Goal: Task Accomplishment & Management: Complete application form

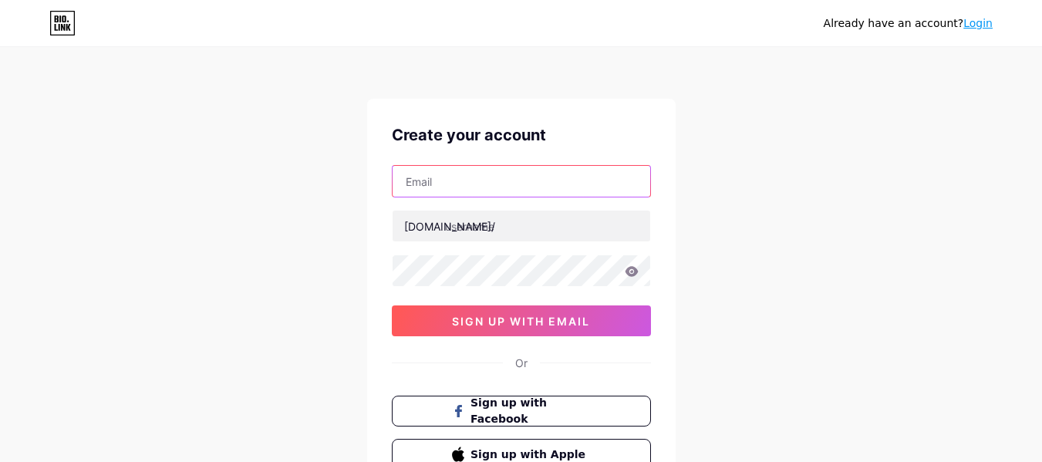
click at [470, 190] on input "text" at bounding box center [521, 181] width 258 height 31
type input "[EMAIL_ADDRESS][DOMAIN_NAME]"
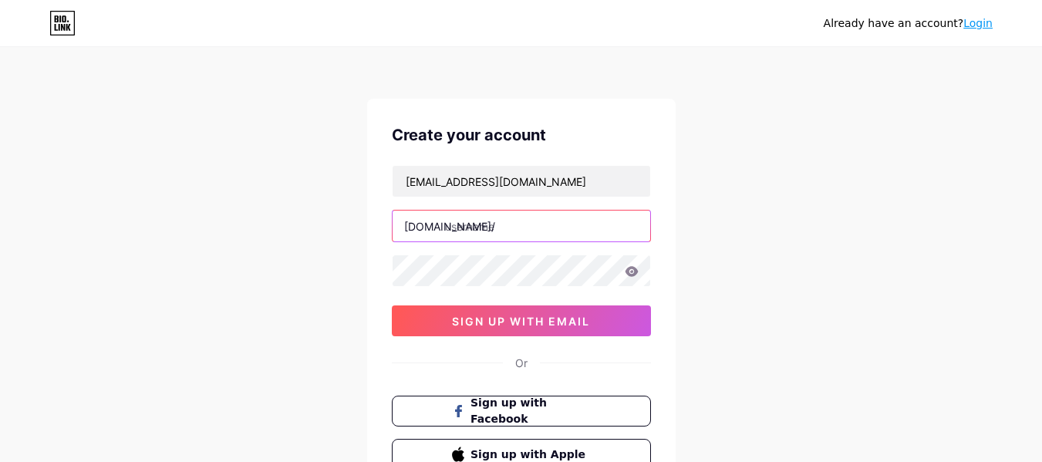
click at [494, 224] on input "text" at bounding box center [521, 225] width 258 height 31
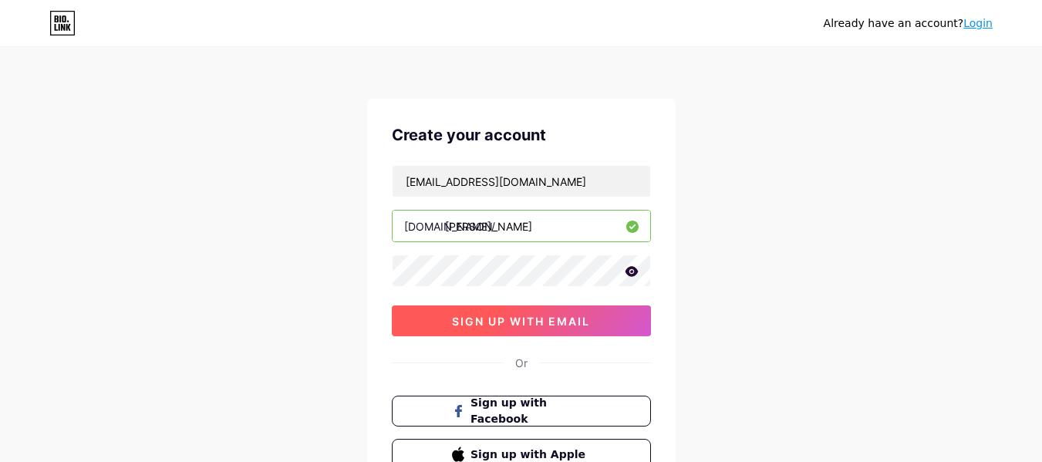
type input "[PERSON_NAME]"
click at [510, 332] on button "sign up with email" at bounding box center [521, 320] width 259 height 31
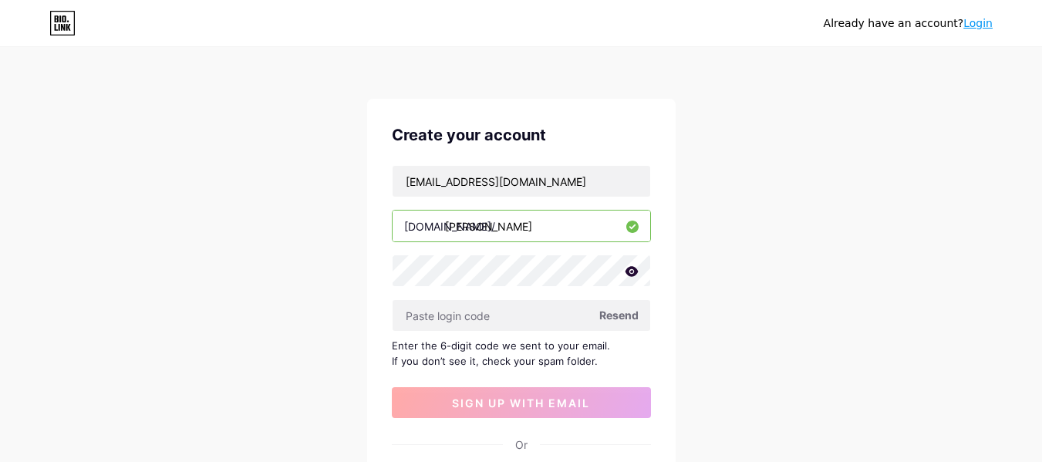
click at [615, 318] on span "Resend" at bounding box center [618, 315] width 39 height 16
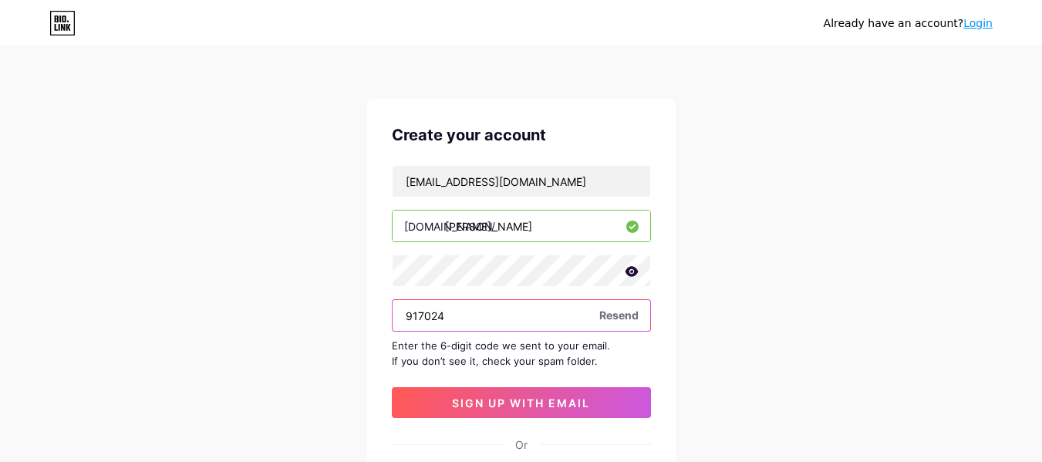
type input "917024"
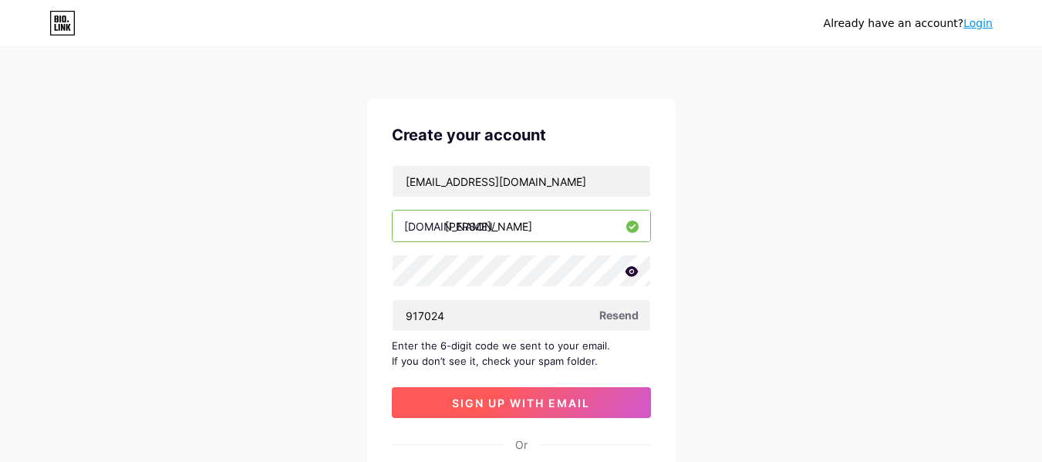
click at [547, 396] on span "sign up with email" at bounding box center [521, 402] width 138 height 13
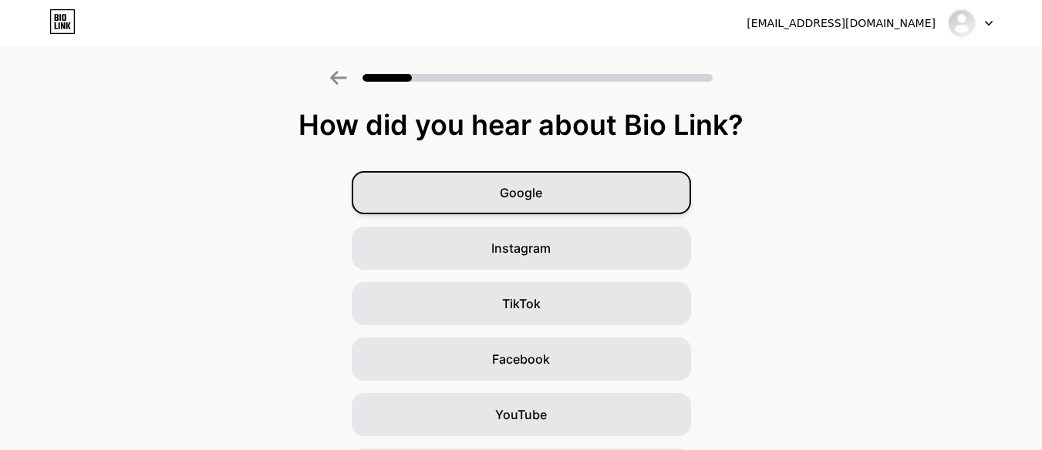
click at [629, 204] on div "Google" at bounding box center [521, 192] width 339 height 43
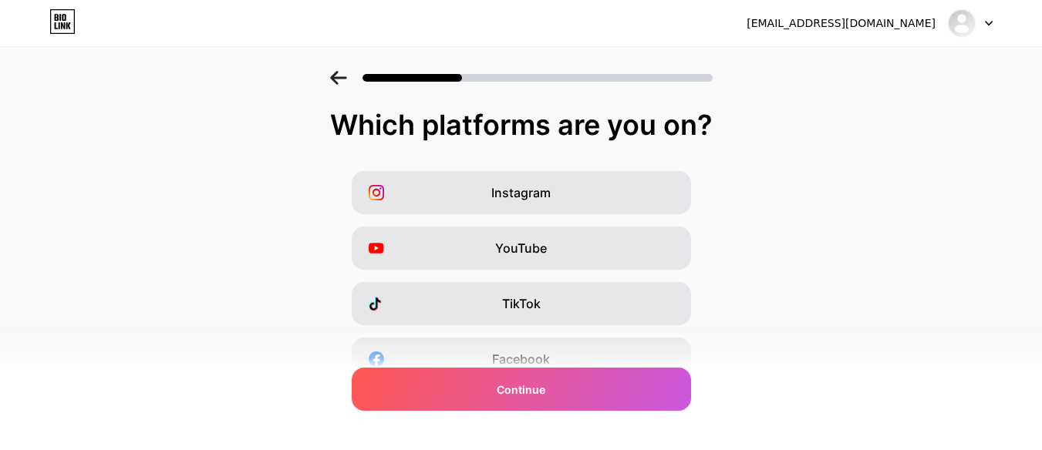
scroll to position [291, 0]
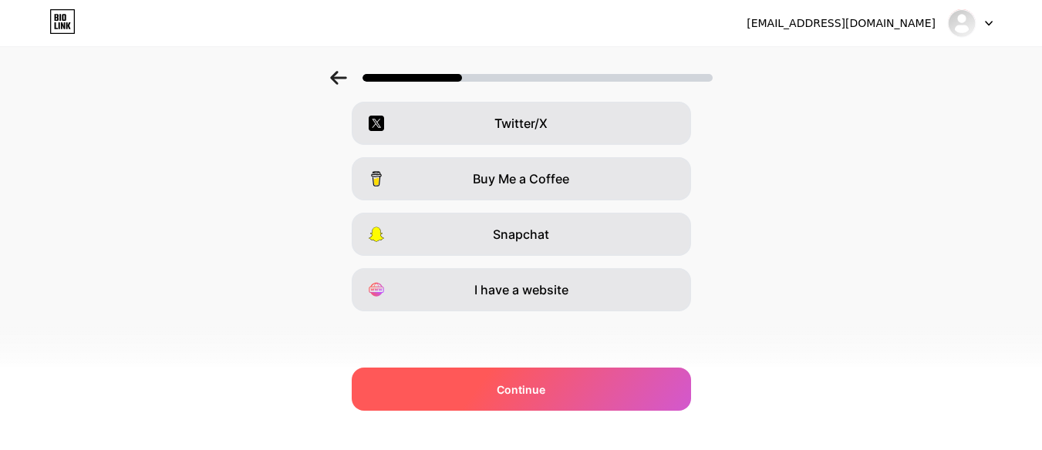
click at [553, 386] on div "Continue" at bounding box center [521, 389] width 339 height 43
click at [601, 394] on div "Continue" at bounding box center [521, 389] width 339 height 43
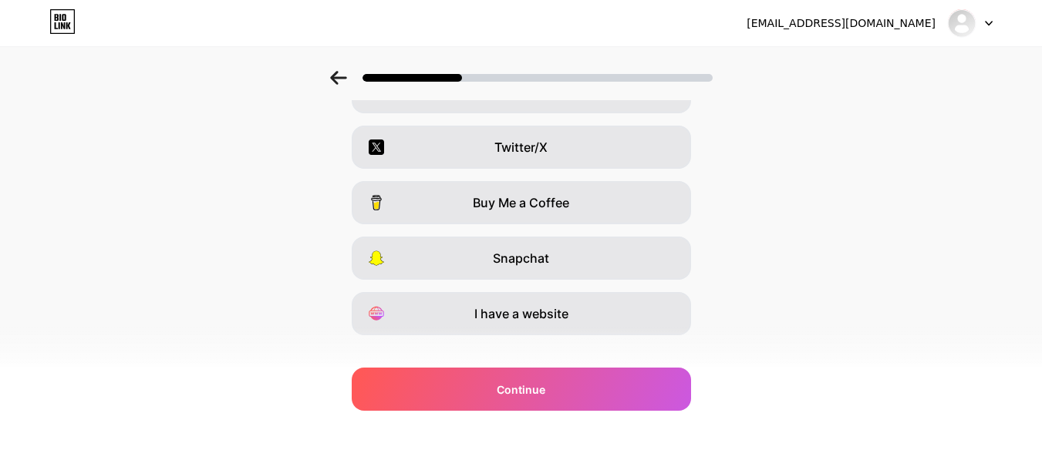
scroll to position [268, 0]
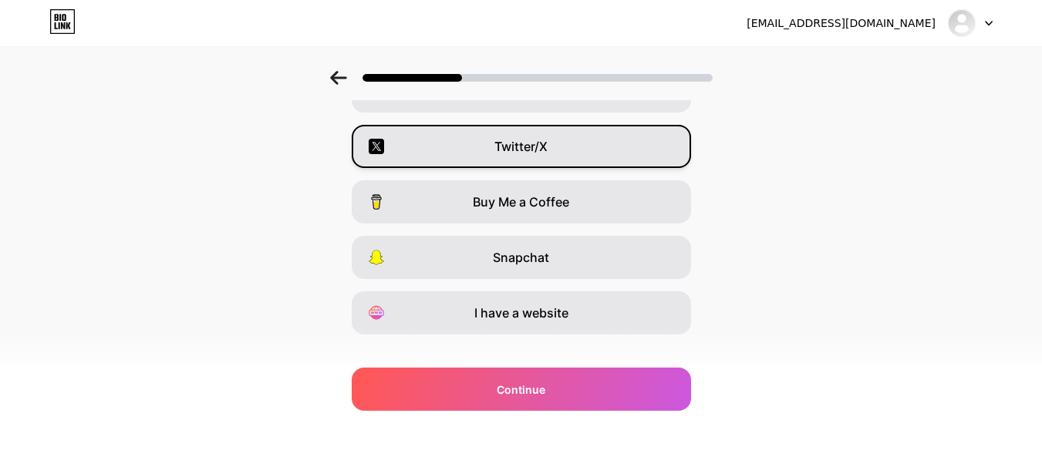
click at [473, 152] on div "Twitter/X" at bounding box center [521, 146] width 339 height 43
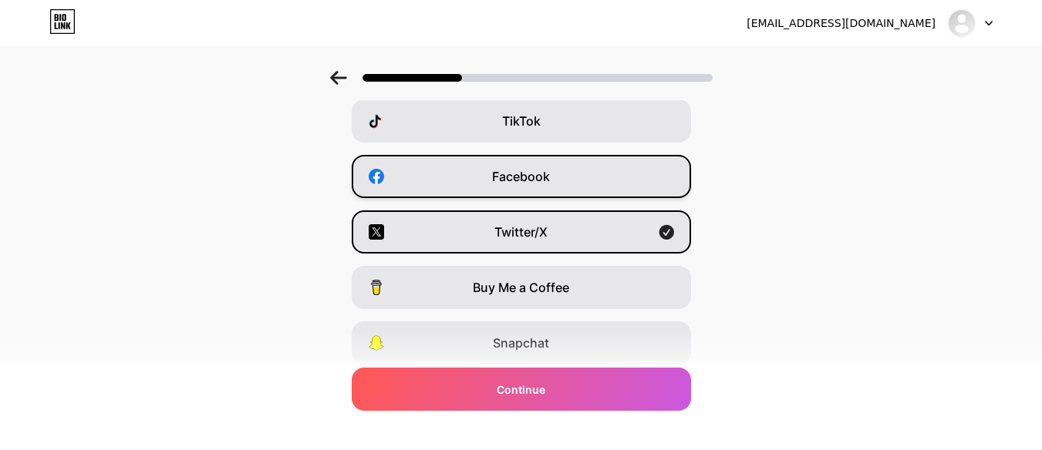
click at [446, 172] on div "Facebook" at bounding box center [521, 176] width 339 height 43
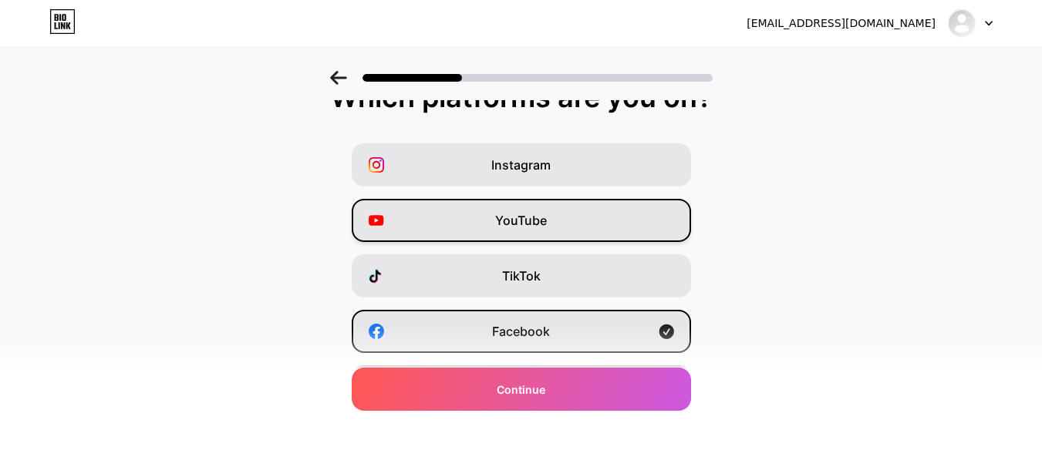
scroll to position [26, 0]
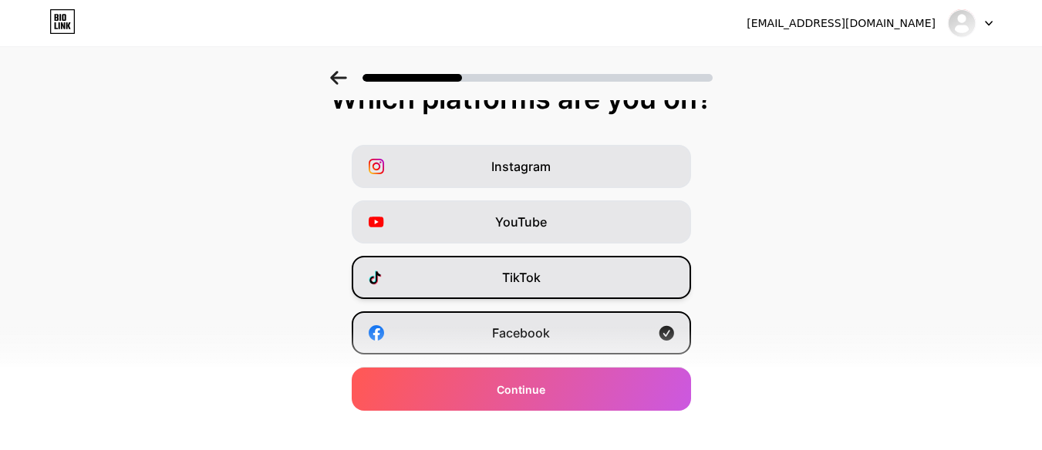
click at [478, 285] on div "TikTok" at bounding box center [521, 277] width 339 height 43
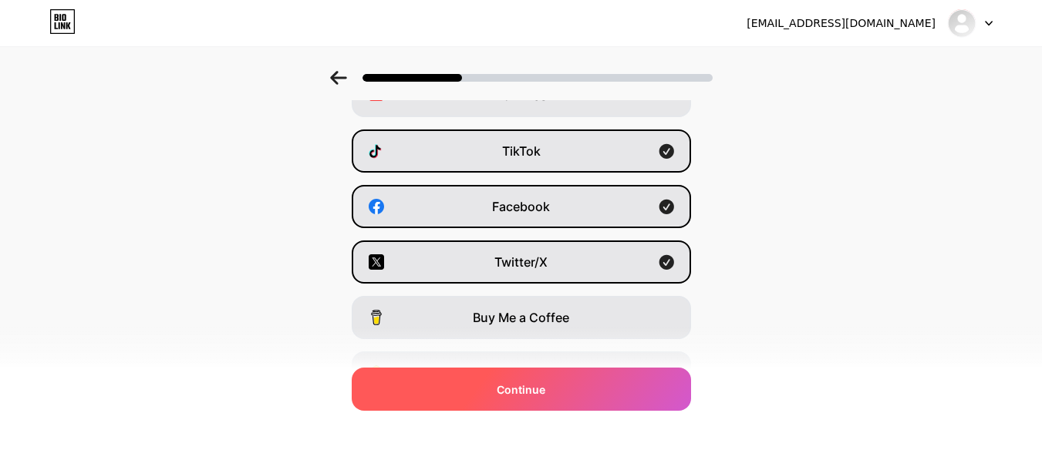
scroll to position [153, 0]
click at [541, 382] on span "Continue" at bounding box center [521, 390] width 49 height 16
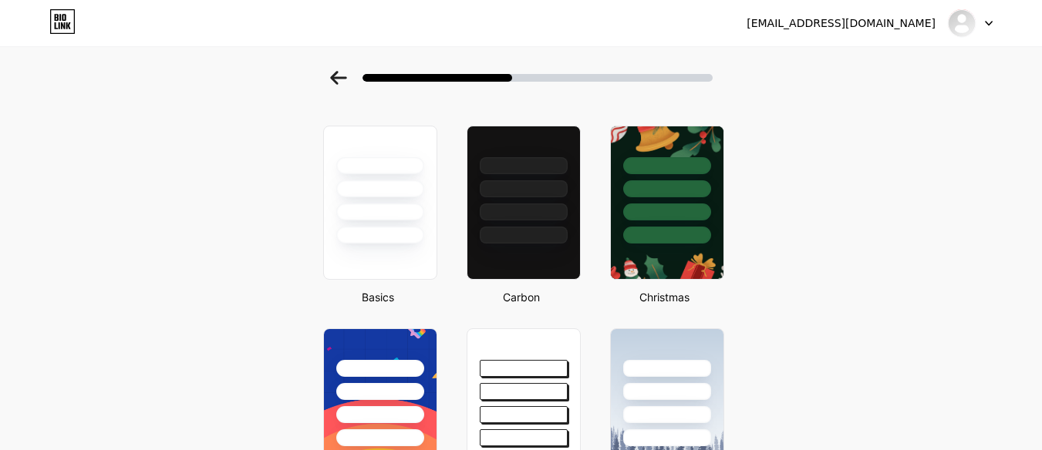
scroll to position [0, 0]
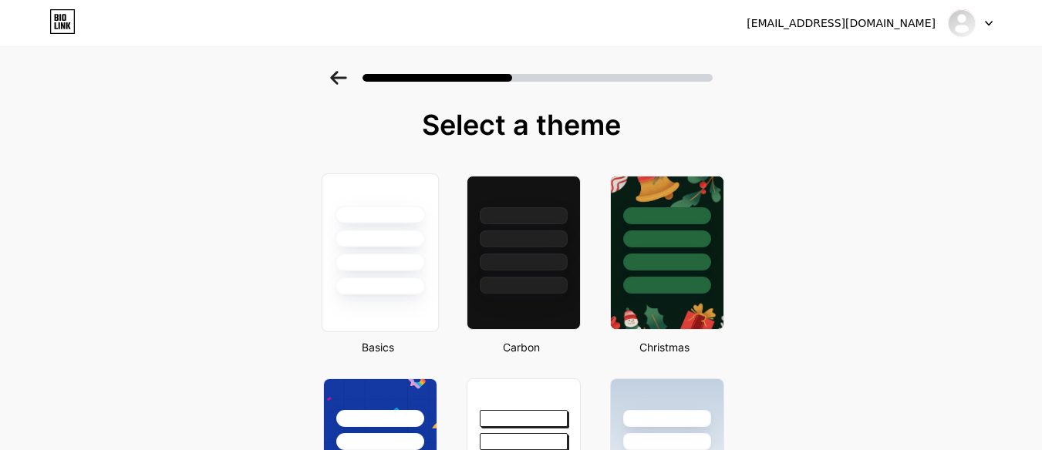
click at [399, 300] on div at bounding box center [379, 252] width 117 height 159
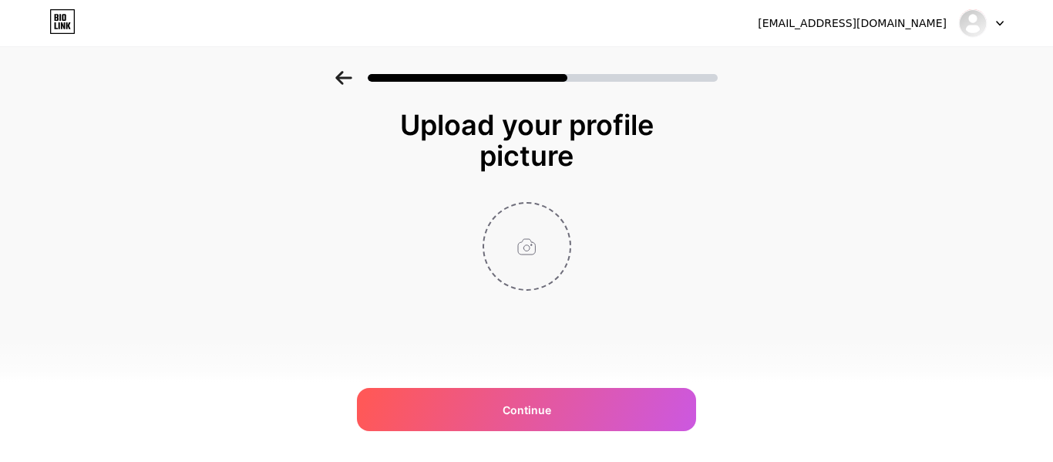
click at [537, 265] on input "file" at bounding box center [527, 247] width 86 height 86
type input "C:\fakepath\1756577217638.png"
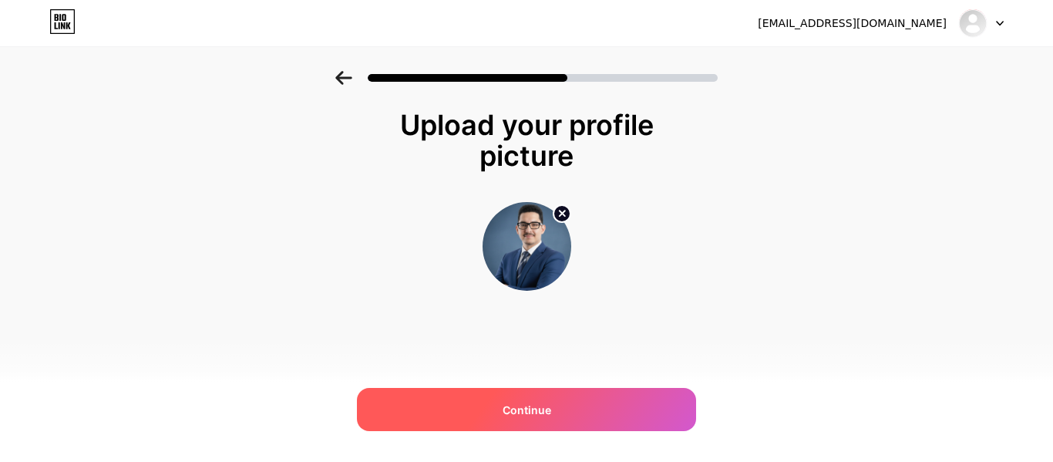
click at [567, 420] on div "Continue" at bounding box center [526, 409] width 339 height 43
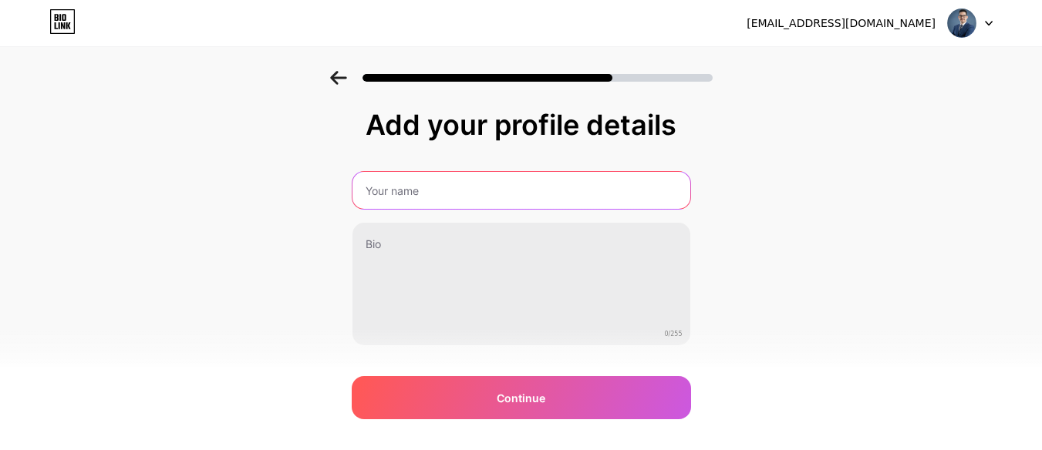
click at [410, 185] on input "text" at bounding box center [521, 190] width 338 height 37
type input "[PERSON_NAME]"
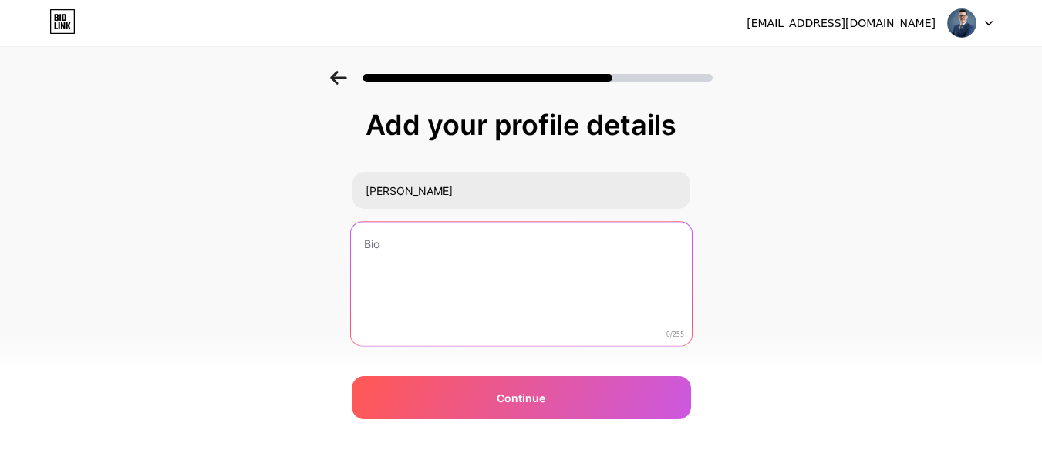
click at [429, 259] on textarea at bounding box center [520, 285] width 341 height 126
drag, startPoint x: 398, startPoint y: 251, endPoint x: 643, endPoint y: 268, distance: 245.8
click at [643, 268] on textarea "Economista, y activista libertario" at bounding box center [520, 285] width 341 height 126
drag, startPoint x: 578, startPoint y: 252, endPoint x: 252, endPoint y: 214, distance: 327.7
click at [252, 214] on div "Add your profile details [PERSON_NAME] Economista, y activista libertario 34/25…" at bounding box center [521, 247] width 1042 height 352
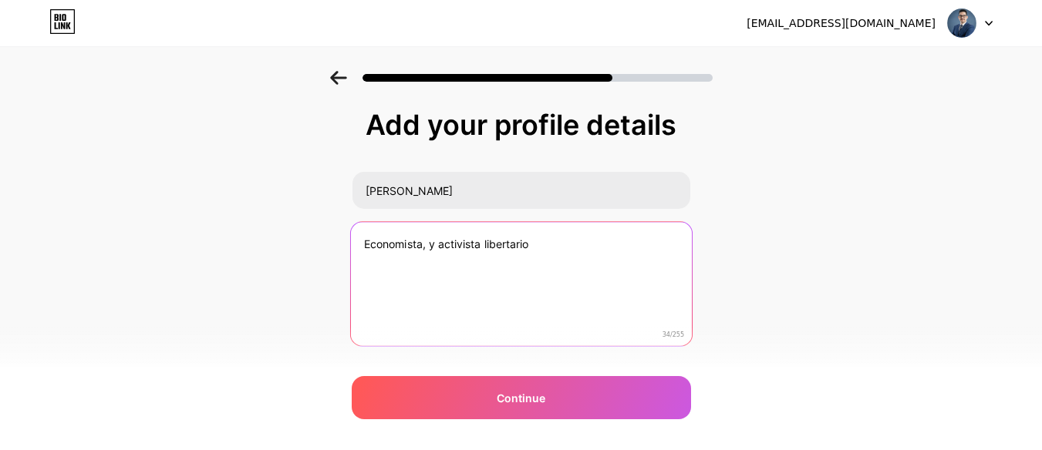
click at [599, 308] on textarea "Economista, y activista libertario" at bounding box center [520, 285] width 341 height 126
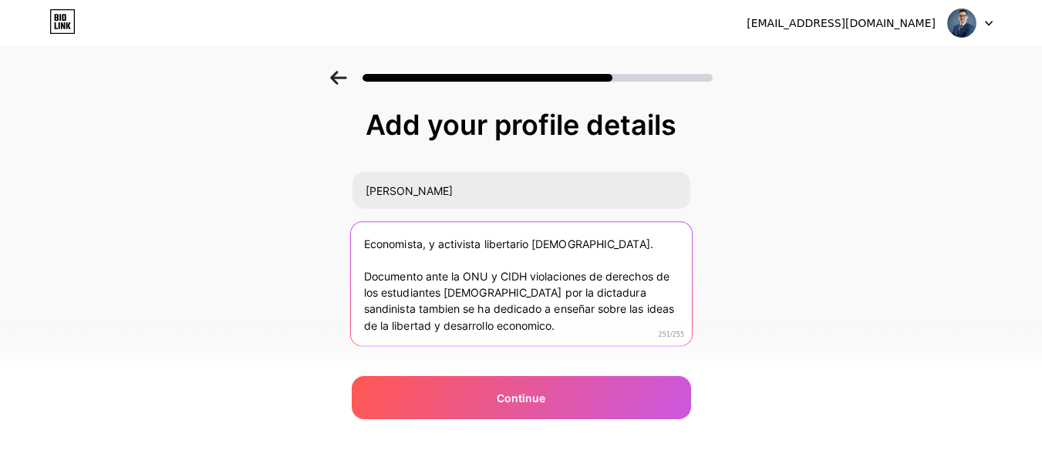
click at [377, 268] on textarea "Economista, y activista libertario [DEMOGRAPHIC_DATA]. Documento ante la ONU y …" at bounding box center [520, 285] width 341 height 126
drag, startPoint x: 530, startPoint y: 332, endPoint x: 335, endPoint y: 261, distance: 207.3
click at [335, 261] on div "Add your profile details [PERSON_NAME] Economista, y activista [PERSON_NAME]. D…" at bounding box center [521, 247] width 1042 height 352
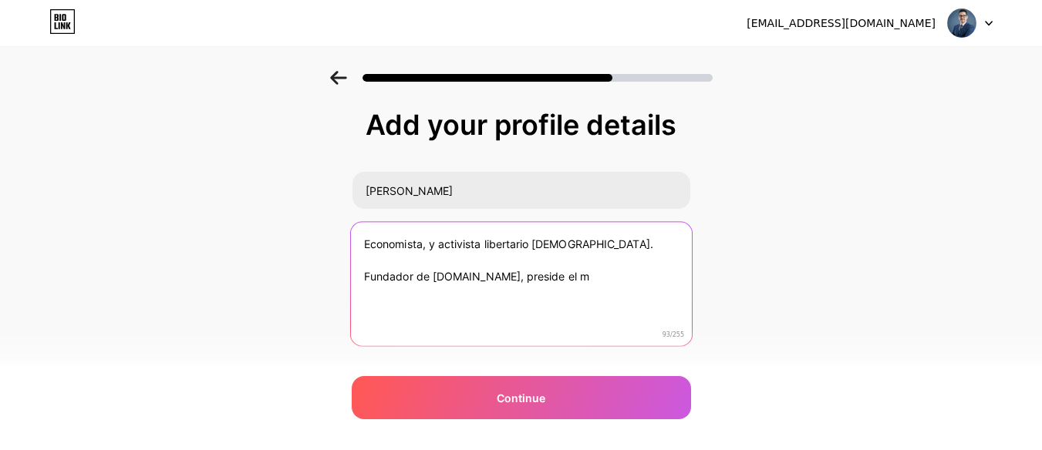
click at [435, 246] on textarea "Economista, y activista libertario [DEMOGRAPHIC_DATA]. Fundador de [DOMAIN_NAME…" at bounding box center [520, 285] width 341 height 126
click at [605, 287] on textarea "Economista, emprendedor y activista libertario nicaraguense. Fundador de [DOMAI…" at bounding box center [520, 285] width 341 height 126
click at [530, 295] on textarea "Economista, emprendedor y activista libertario nicaraguense. Fundador de [DOMAI…" at bounding box center [520, 285] width 341 height 126
click at [574, 309] on textarea "Economista, emprendedor y activista libertario nicaraguense. Fundador de [DOMAI…" at bounding box center [520, 285] width 341 height 126
click at [682, 312] on textarea "Economista, emprendedor y activista libertario nicaraguense. Fundador de [DOMAI…" at bounding box center [520, 285] width 341 height 126
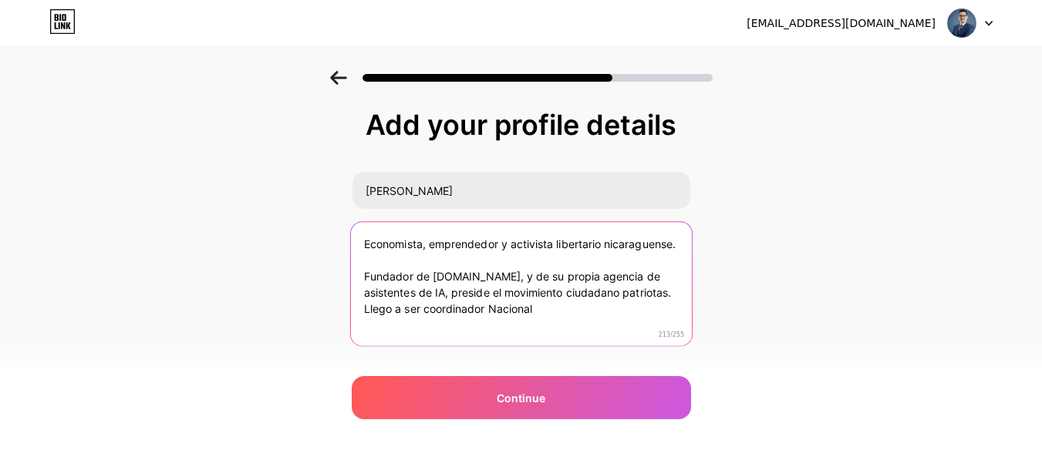
click at [507, 324] on textarea "Economista, emprendedor y activista libertario nicaraguense. Fundador de [DOMAI…" at bounding box center [520, 285] width 341 height 126
click at [547, 326] on textarea "Economista, emprendedor y activista libertario nicaraguense. Fundador de [DOMAI…" at bounding box center [520, 285] width 341 height 126
drag, startPoint x: 547, startPoint y: 326, endPoint x: 264, endPoint y: 127, distance: 345.3
click at [264, 127] on div "Add your profile details [PERSON_NAME] Economista, emprendedor y activista libe…" at bounding box center [521, 247] width 1042 height 352
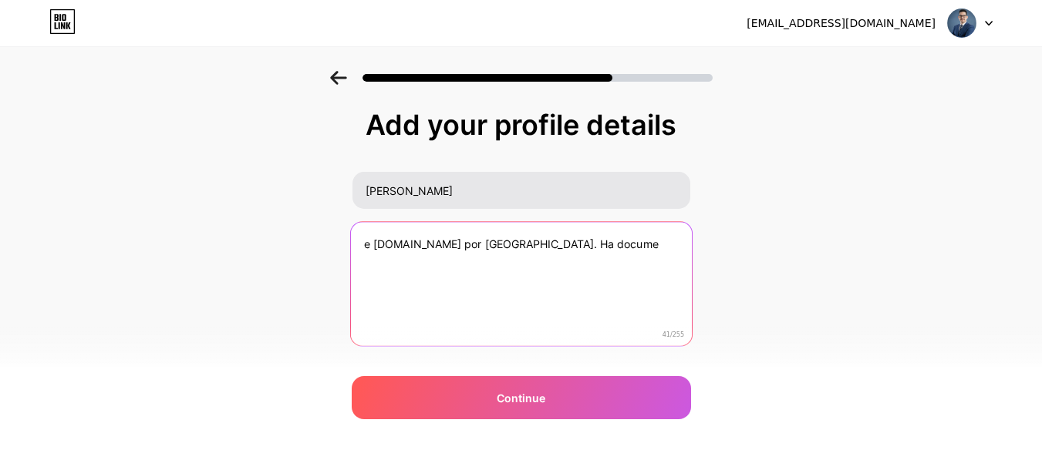
type textarea "Economista, emprendedor y activista libertario nicaraguense. Fundador de [DOMAI…"
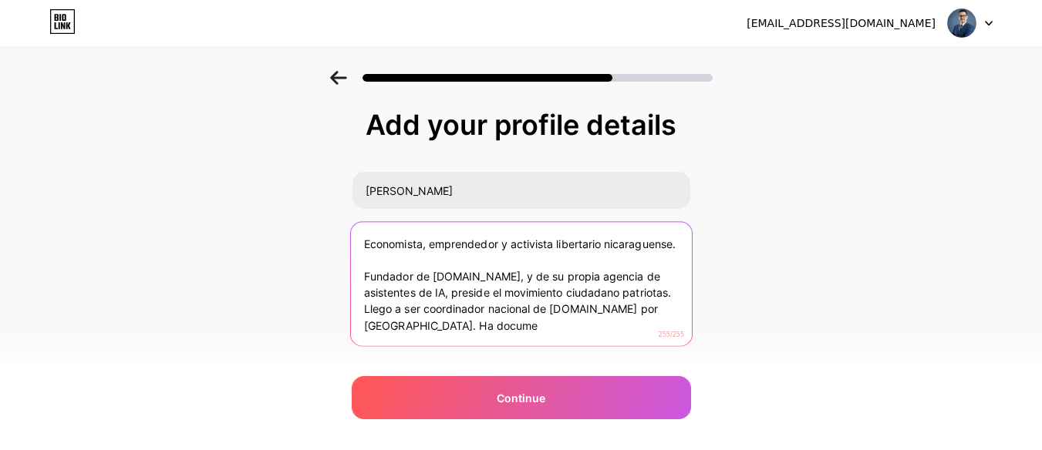
click at [373, 251] on textarea "Economista, emprendedor y activista libertario nicaraguense. Fundador de [DOMAI…" at bounding box center [520, 285] width 341 height 126
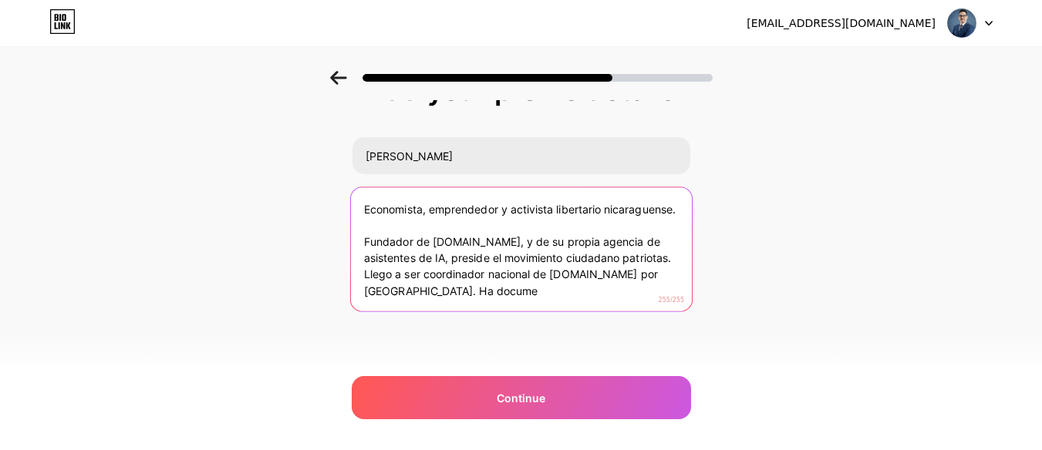
drag, startPoint x: 362, startPoint y: 243, endPoint x: 643, endPoint y: 446, distance: 346.9
click at [643, 446] on div "[EMAIL_ADDRESS][DOMAIN_NAME] Logout Link Copied Add your profile details [PERSO…" at bounding box center [521, 207] width 1042 height 485
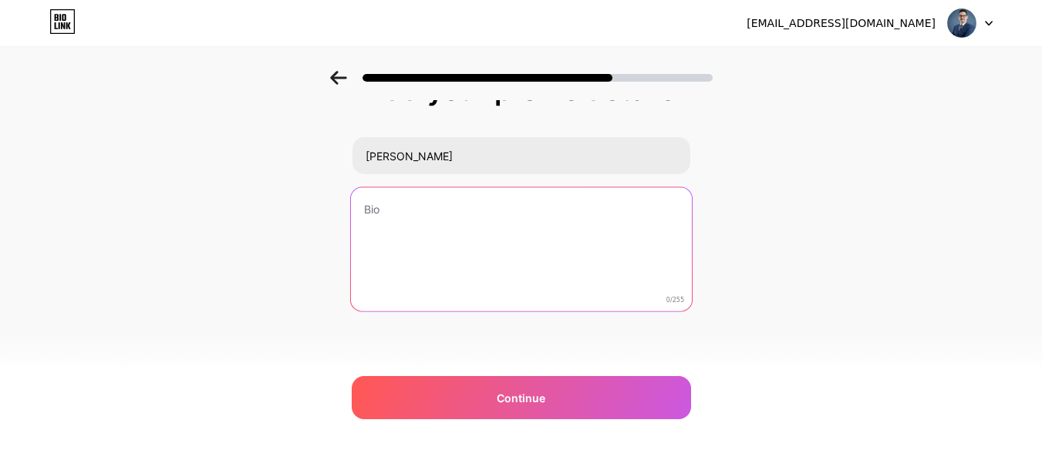
scroll to position [0, 0]
click at [412, 231] on textarea at bounding box center [520, 250] width 341 height 126
paste textarea "Economista y emprendedor [DEMOGRAPHIC_DATA] con visión libertaria. Fundador de …"
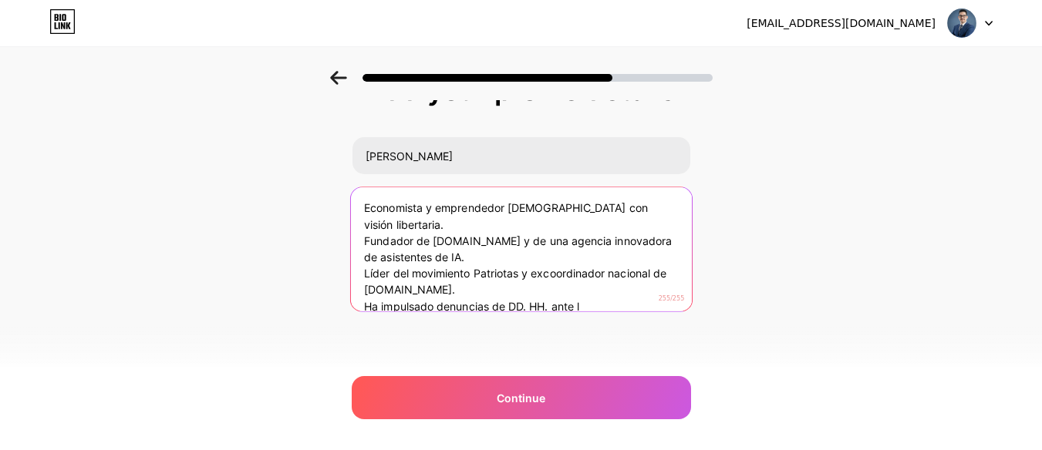
drag, startPoint x: 591, startPoint y: 304, endPoint x: 275, endPoint y: 149, distance: 352.1
click at [275, 149] on div "Add your profile details [PERSON_NAME] Economista y emprendedor [DEMOGRAPHIC_DA…" at bounding box center [521, 212] width 1042 height 352
paste textarea "Fundador de [DOMAIN_NAME] y de una agencia de asistentes de IA. Lidera el movim…"
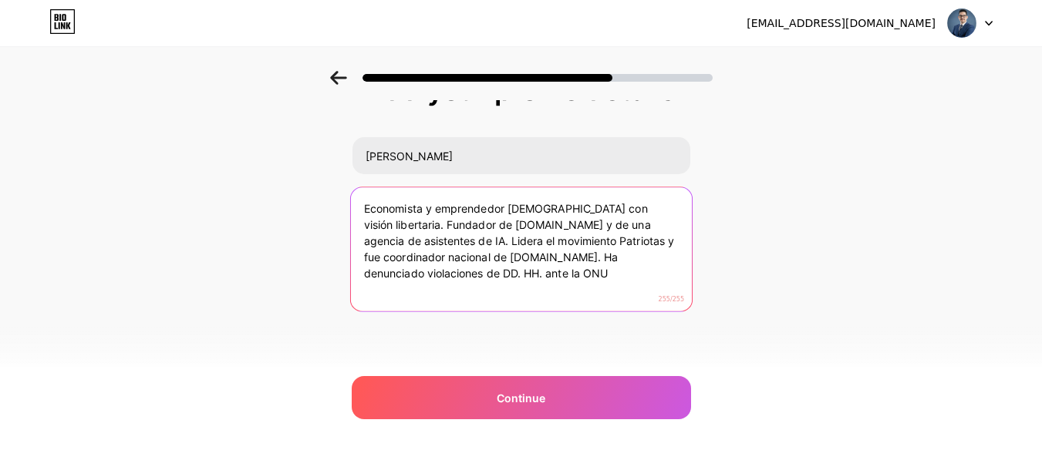
click at [525, 251] on textarea "Economista y emprendedor [DEMOGRAPHIC_DATA] con visión libertaria. Fundador de …" at bounding box center [520, 250] width 341 height 126
click at [595, 269] on textarea "Economista y emprendedor [DEMOGRAPHIC_DATA] con visión libertaria. Fundador de …" at bounding box center [520, 250] width 341 height 126
click at [419, 224] on textarea "Economista y emprendedor [DEMOGRAPHIC_DATA] con visión libertaria. Fundador de …" at bounding box center [520, 250] width 341 height 126
drag, startPoint x: 466, startPoint y: 242, endPoint x: 609, endPoint y: 227, distance: 144.2
click at [609, 227] on textarea "Economista y emprendedor [DEMOGRAPHIC_DATA] con visión libertaria. Fundador de …" at bounding box center [520, 250] width 341 height 126
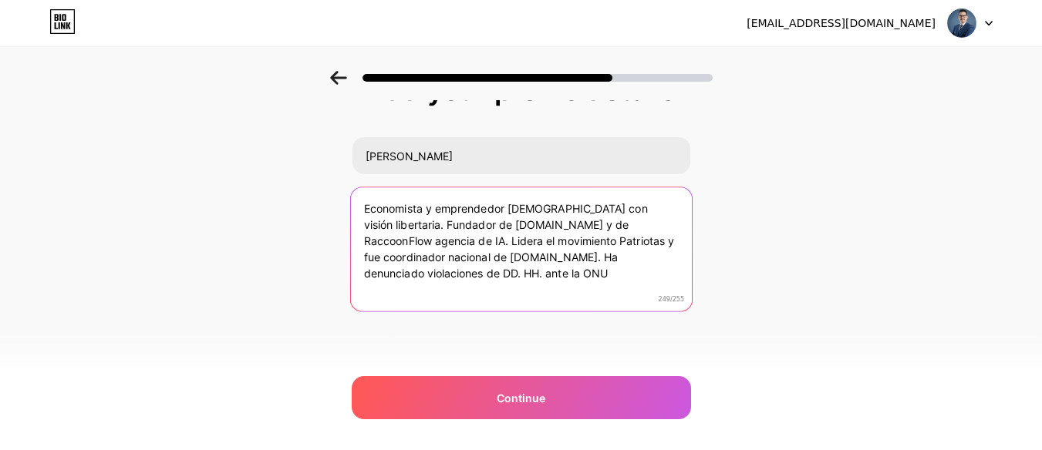
click at [424, 224] on textarea "Economista y emprendedor [DEMOGRAPHIC_DATA] con visión libertaria. Fundador de …" at bounding box center [520, 250] width 341 height 126
click at [420, 224] on textarea "Economista y emprendedor [DEMOGRAPHIC_DATA] con visión libertaria. Fundador de …" at bounding box center [520, 250] width 341 height 126
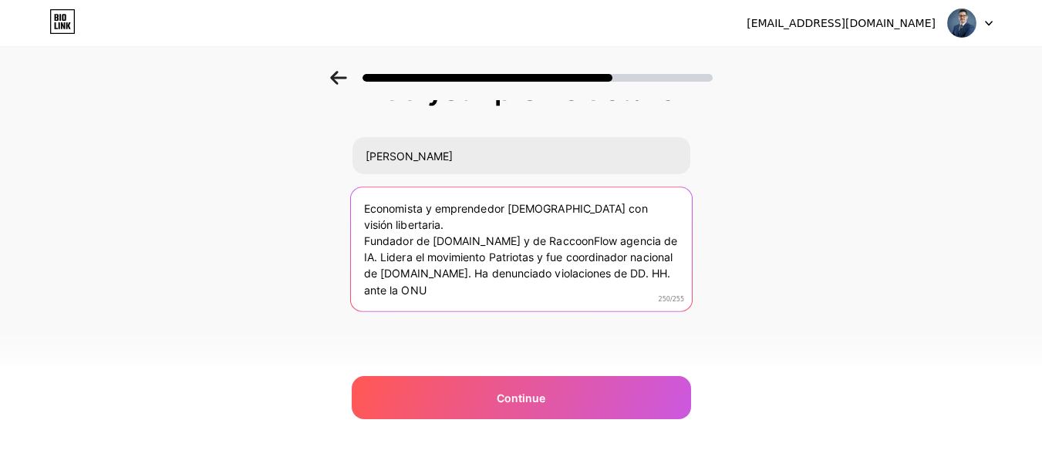
click at [436, 204] on textarea "Economista y emprendedor [DEMOGRAPHIC_DATA] con visión libertaria. Fundador de …" at bounding box center [520, 250] width 341 height 126
drag, startPoint x: 578, startPoint y: 209, endPoint x: 507, endPoint y: 207, distance: 71.7
click at [507, 207] on textarea "Economista, emprendedor [DEMOGRAPHIC_DATA] con visión libertaria. Fundador de […" at bounding box center [520, 250] width 341 height 126
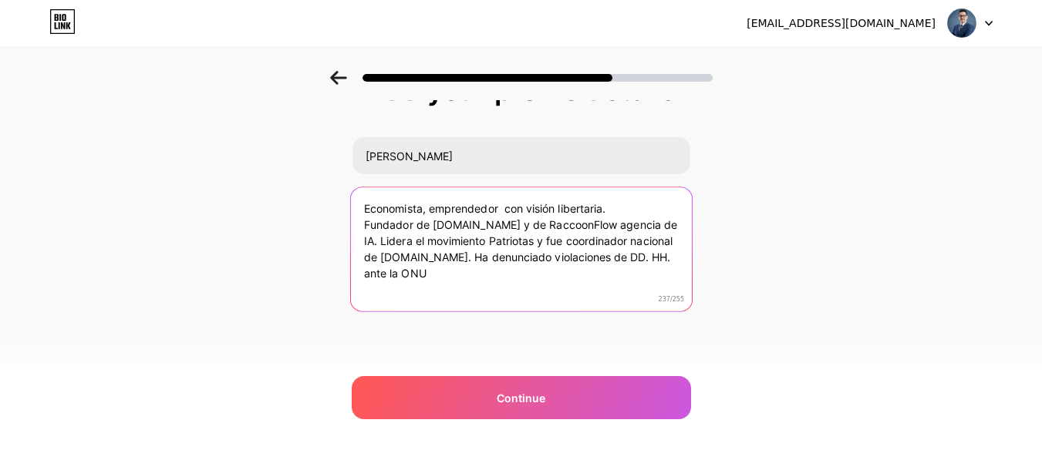
drag, startPoint x: 618, startPoint y: 210, endPoint x: 506, endPoint y: 210, distance: 112.6
click at [506, 210] on textarea "Economista, emprendedor con visión libertaria. Fundador de [DOMAIN_NAME] y de R…" at bounding box center [520, 250] width 341 height 126
paste textarea "nicaragüense"
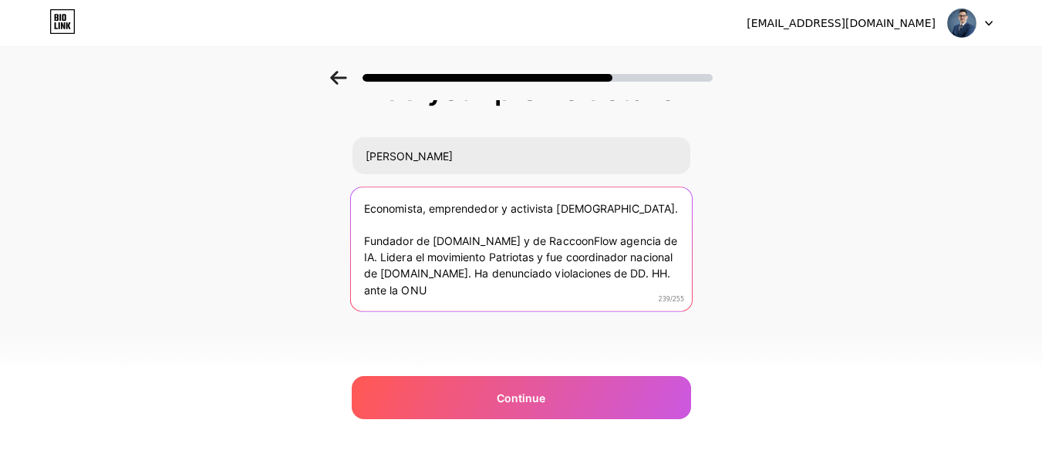
click at [635, 206] on textarea "Economista, emprendedor y activista [DEMOGRAPHIC_DATA]. Fundador de [DOMAIN_NAM…" at bounding box center [520, 250] width 341 height 126
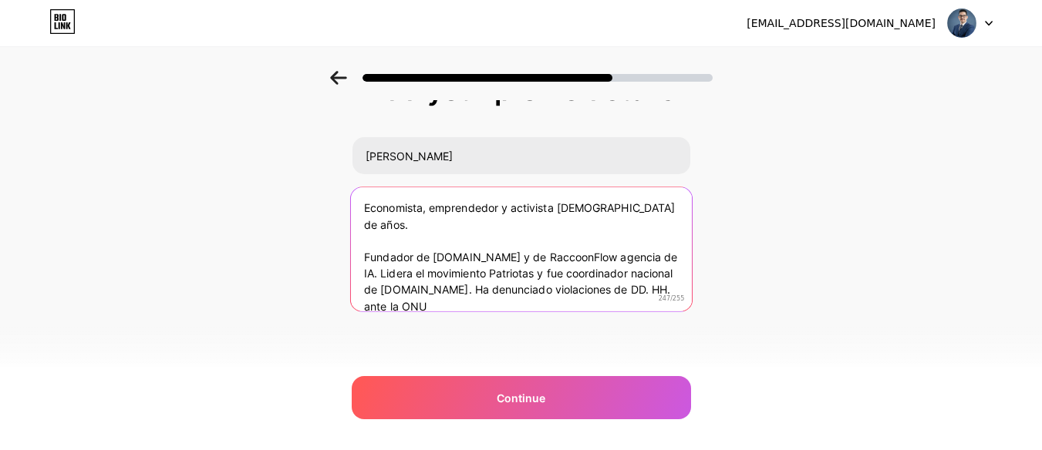
click at [626, 245] on textarea "Economista, emprendedor y activista [DEMOGRAPHIC_DATA] de años. Fundador de [DO…" at bounding box center [520, 250] width 341 height 126
click at [647, 207] on textarea "Economista, emprendedor y activista [DEMOGRAPHIC_DATA] de años. Fundador de [DO…" at bounding box center [520, 250] width 341 height 126
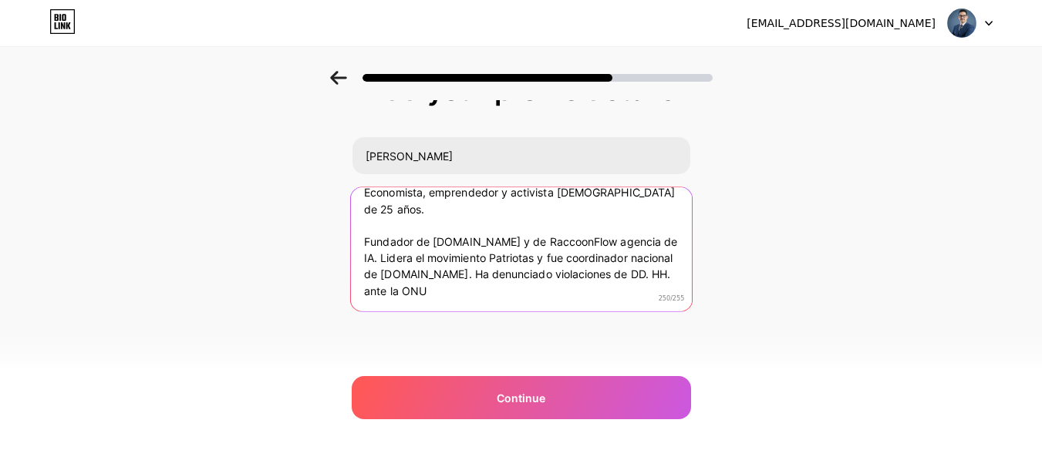
click at [481, 292] on textarea "Economista, emprendedor y activista [DEMOGRAPHIC_DATA] de 25 años. Fundador de …" at bounding box center [520, 250] width 341 height 126
drag, startPoint x: 506, startPoint y: 276, endPoint x: 562, endPoint y: 264, distance: 57.6
click at [562, 264] on textarea "Economista, emprendedor y activista [DEMOGRAPHIC_DATA] de 25 años. Fundador de …" at bounding box center [520, 250] width 341 height 126
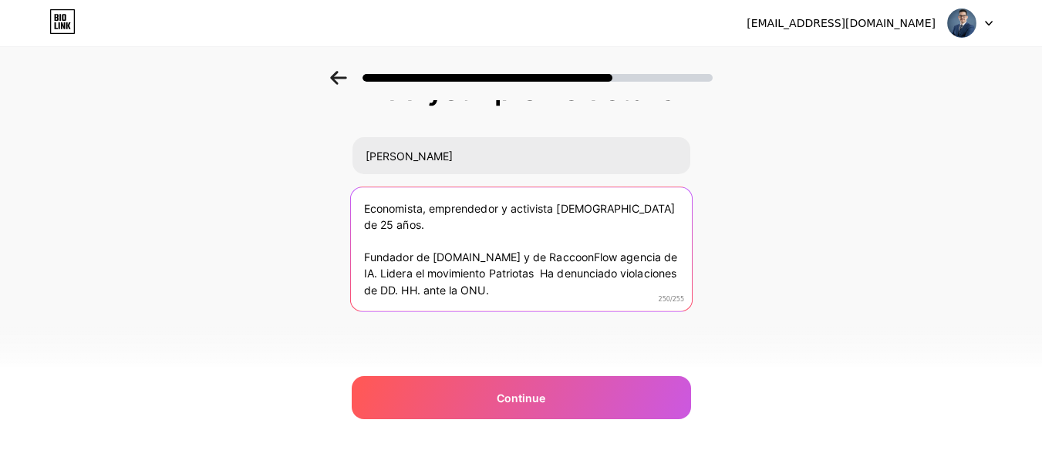
scroll to position [6, 0]
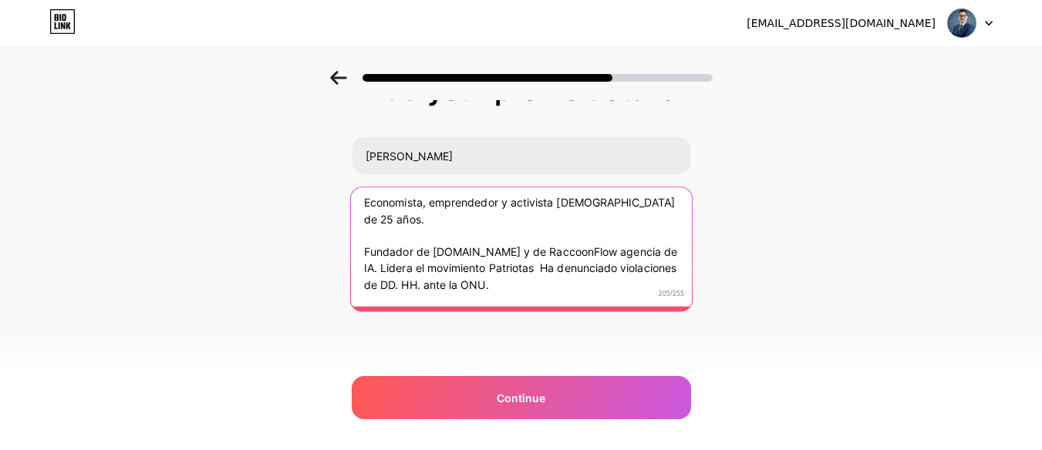
click at [564, 284] on textarea "Economista, emprendedor y activista [DEMOGRAPHIC_DATA] de 25 años. Fundador de …" at bounding box center [520, 244] width 341 height 126
click at [565, 268] on textarea "Economista, emprendedor y activista [DEMOGRAPHIC_DATA] de 25 años. Fundador de …" at bounding box center [520, 244] width 341 height 126
click at [402, 270] on textarea "Economista, emprendedor y activista [DEMOGRAPHIC_DATA] de 25 años. Fundador de …" at bounding box center [520, 244] width 341 height 126
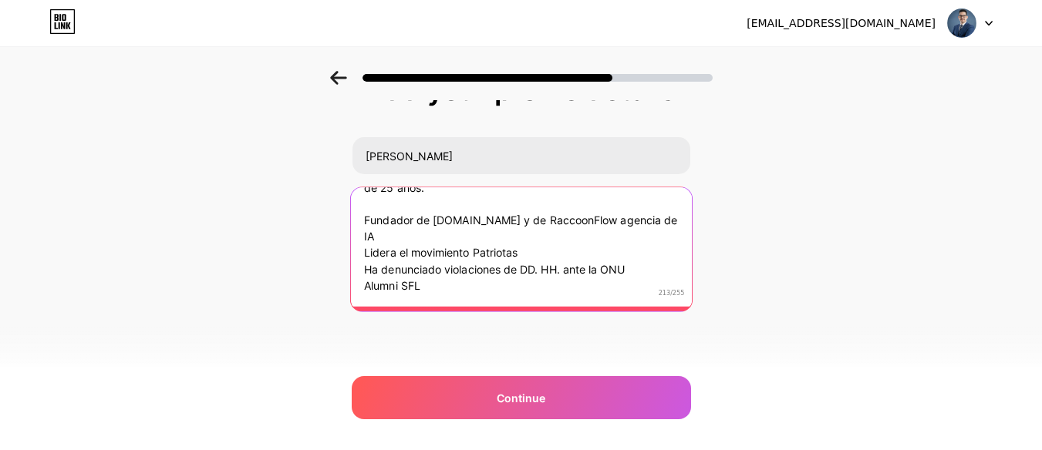
scroll to position [0, 0]
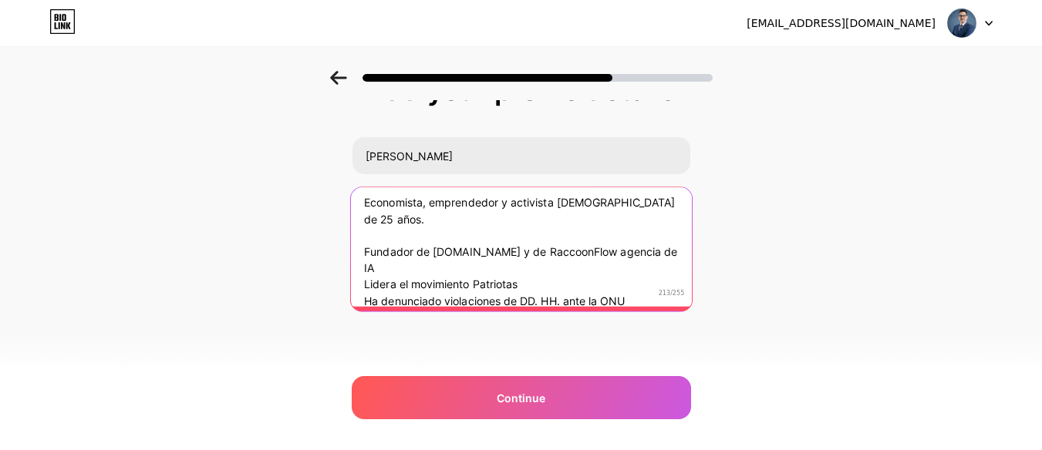
click at [415, 219] on textarea "Economista, emprendedor y activista [DEMOGRAPHIC_DATA] de 25 años. Fundador de …" at bounding box center [520, 244] width 341 height 126
click at [368, 288] on textarea "Economista, emprendedor y activista [DEMOGRAPHIC_DATA] de 25 años Fundador de […" at bounding box center [520, 244] width 341 height 126
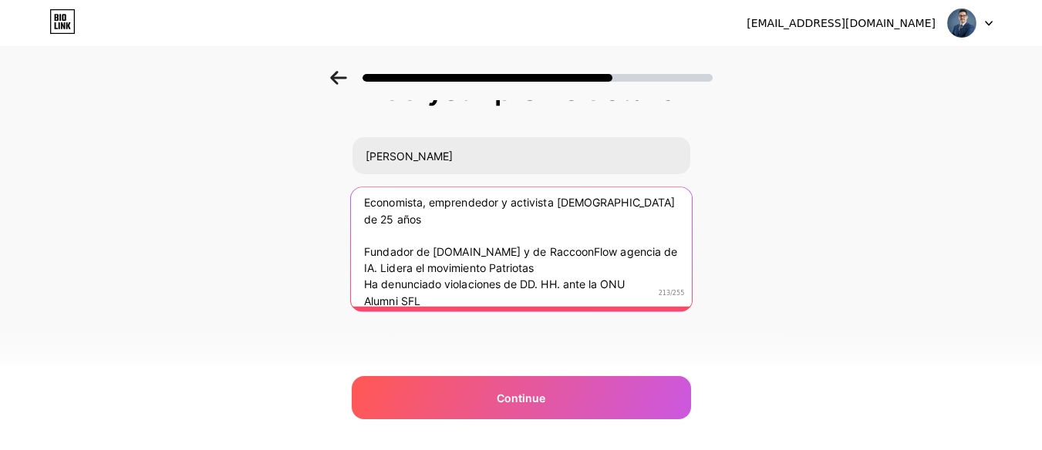
click at [365, 288] on textarea "Economista, emprendedor y activista [DEMOGRAPHIC_DATA] de 25 años Fundador de […" at bounding box center [520, 244] width 341 height 126
drag, startPoint x: 641, startPoint y: 269, endPoint x: 584, endPoint y: 272, distance: 57.1
click at [584, 272] on textarea "Economista, emprendedor y activista [DEMOGRAPHIC_DATA] de 25 años Fundador de […" at bounding box center [520, 244] width 341 height 126
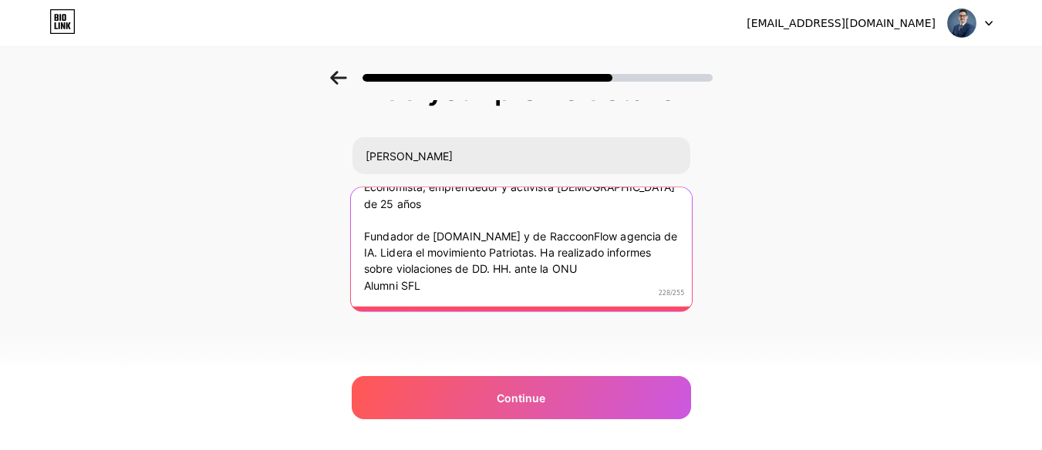
drag, startPoint x: 432, startPoint y: 286, endPoint x: 353, endPoint y: 281, distance: 78.8
click at [353, 281] on div "Add your profile details [PERSON_NAME] Economista, emprendedor y activista [DEM…" at bounding box center [521, 212] width 1042 height 352
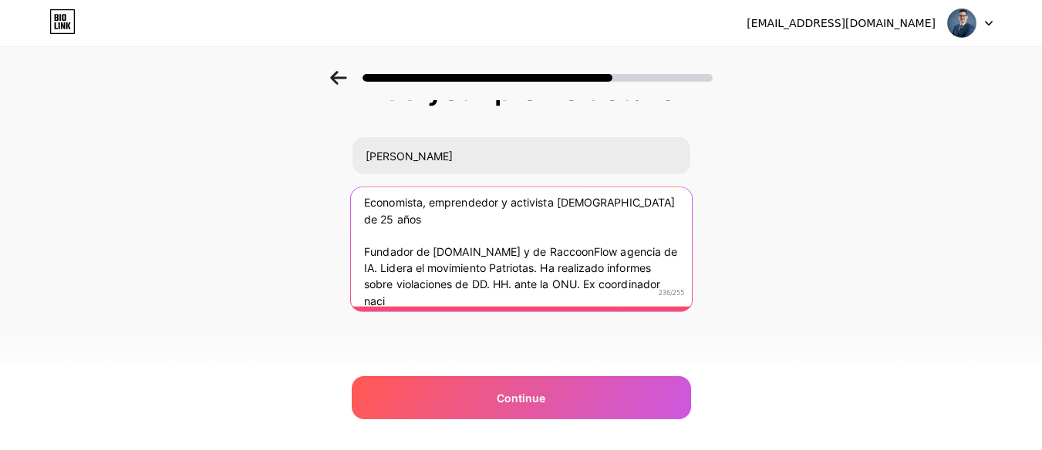
scroll to position [2, 0]
click at [549, 283] on textarea "Economista, emprendedor y activista [DEMOGRAPHIC_DATA] de 25 años Fundador de […" at bounding box center [520, 244] width 341 height 126
click at [555, 301] on textarea "Economista, emprendedor y activista [DEMOGRAPHIC_DATA] de 25 años Fundador de […" at bounding box center [520, 244] width 341 height 126
click at [560, 281] on textarea "Economista, emprendedor y activista [DEMOGRAPHIC_DATA] de 25 años Fundador de […" at bounding box center [520, 244] width 341 height 126
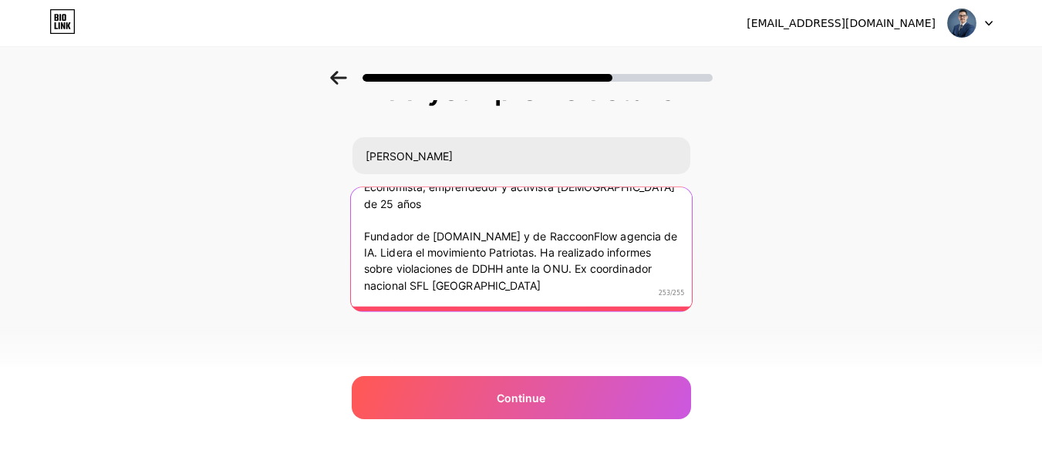
click at [557, 284] on textarea "Economista, emprendedor y activista [DEMOGRAPHIC_DATA] de 25 años Fundador de […" at bounding box center [520, 244] width 341 height 126
click at [547, 204] on textarea "Economista, emprendedor y activista [DEMOGRAPHIC_DATA] de 25 años Fundador de […" at bounding box center [520, 244] width 341 height 126
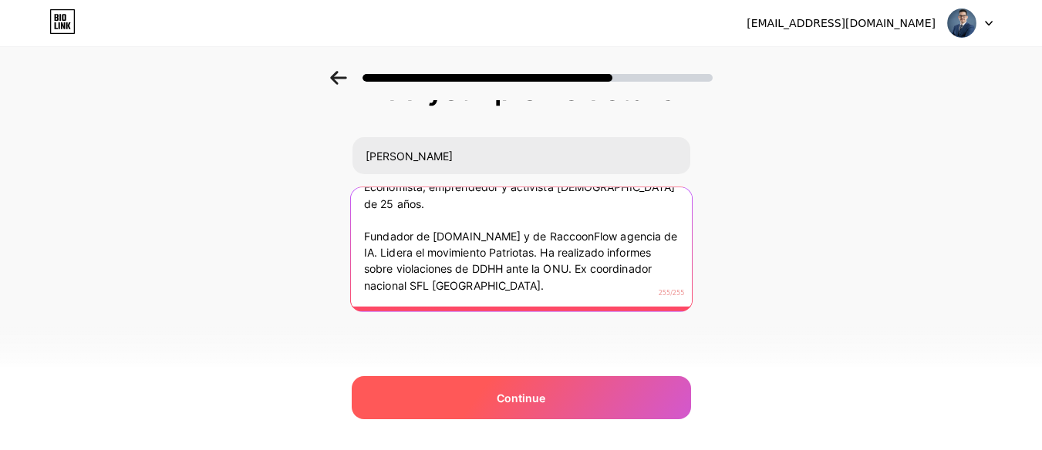
type textarea "Economista, emprendedor y activista [DEMOGRAPHIC_DATA] de 25 años. Fundador de …"
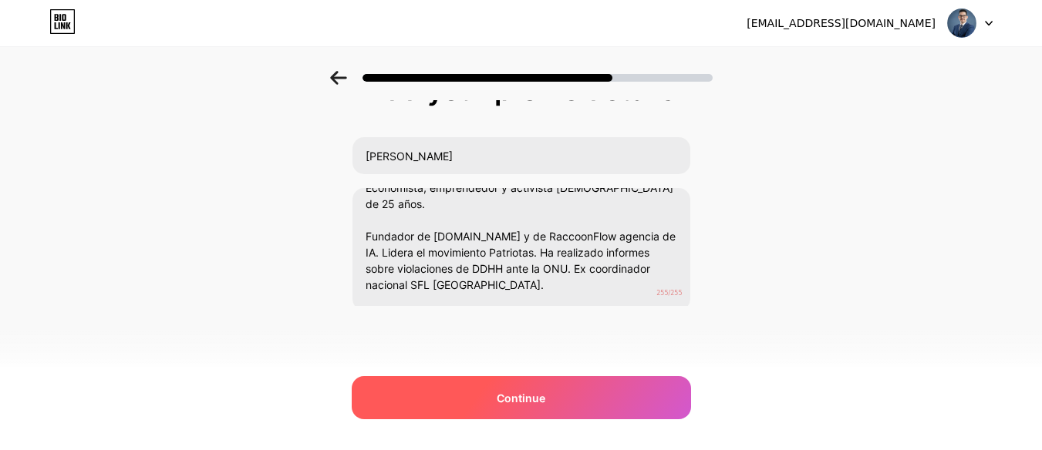
click at [521, 396] on span "Continue" at bounding box center [521, 398] width 49 height 16
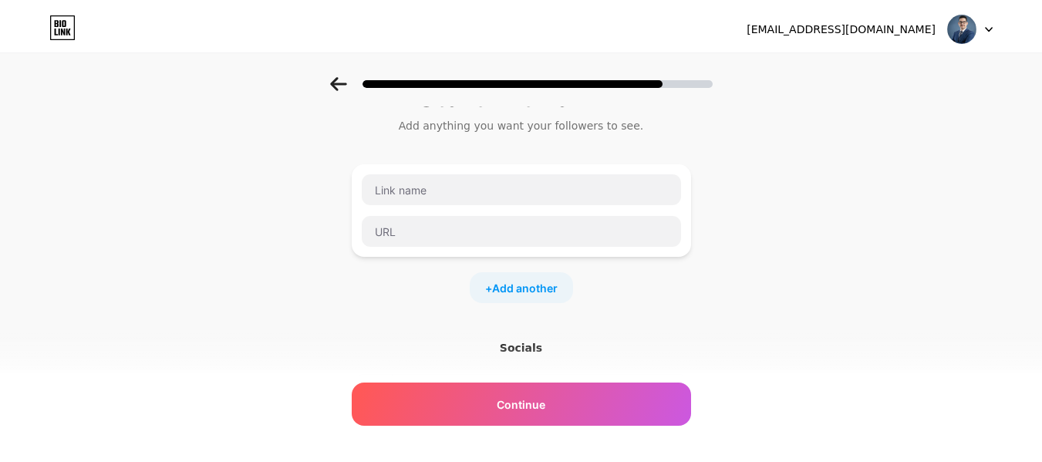
scroll to position [0, 0]
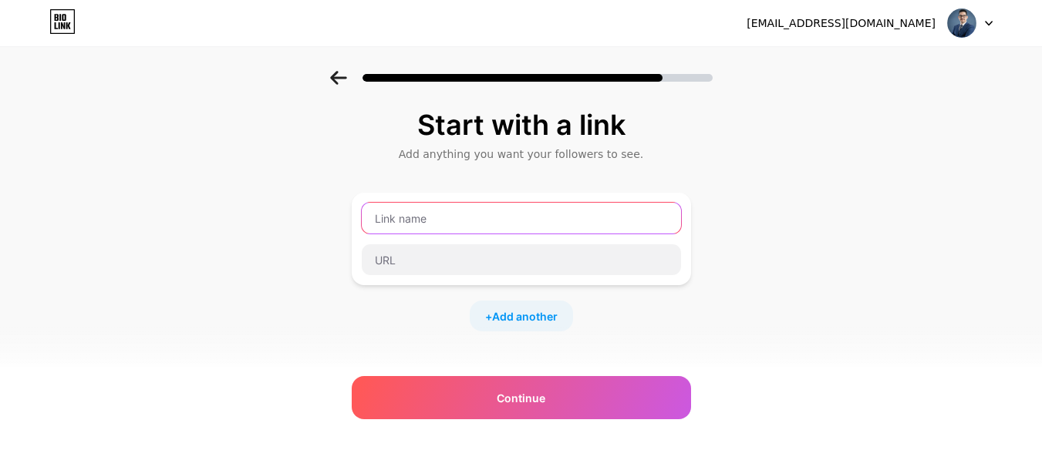
click at [492, 207] on input "text" at bounding box center [521, 218] width 319 height 31
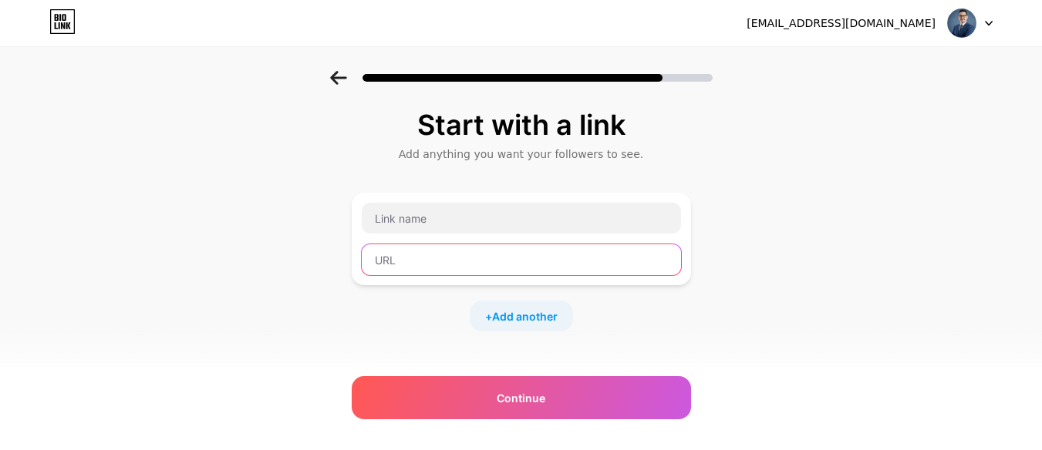
click at [466, 253] on input "text" at bounding box center [521, 259] width 319 height 31
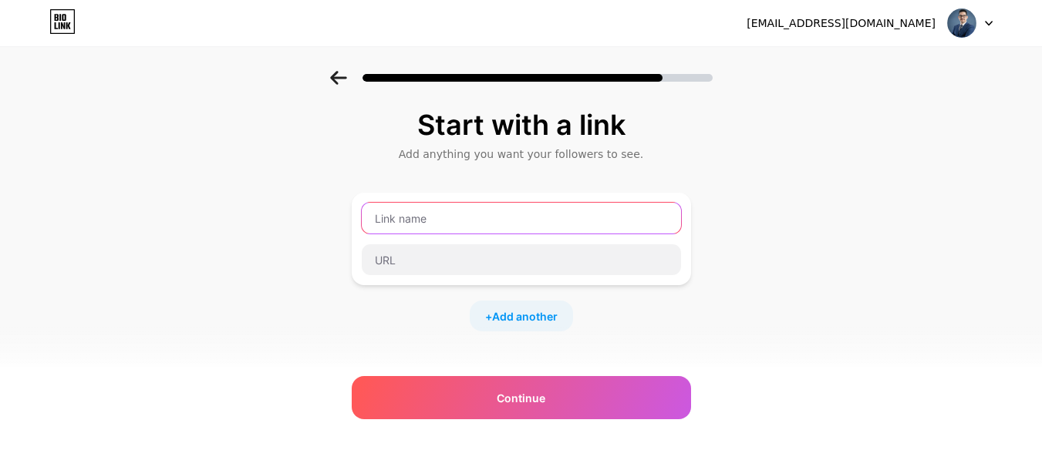
click at [406, 216] on input "text" at bounding box center [521, 218] width 319 height 31
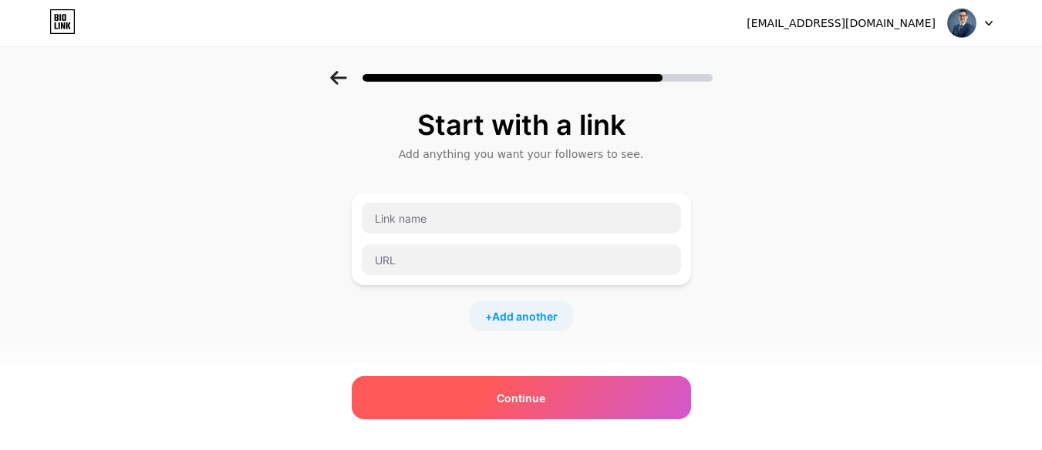
click at [571, 396] on div "Continue" at bounding box center [521, 397] width 339 height 43
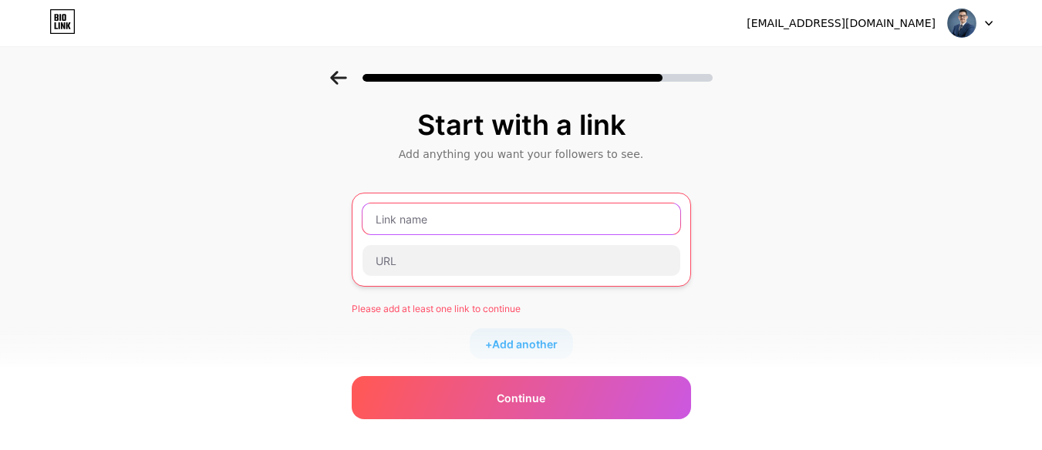
click at [426, 224] on input "text" at bounding box center [521, 219] width 318 height 31
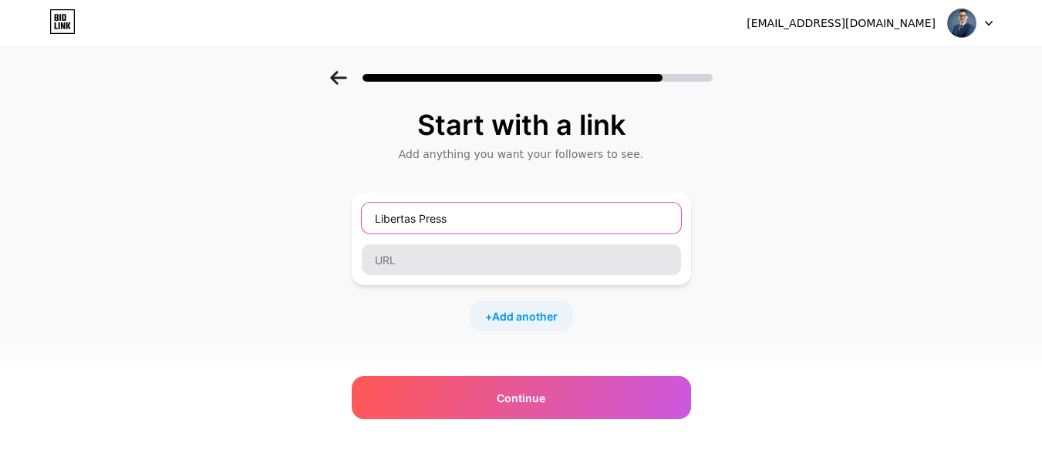
type input "Libertas Press"
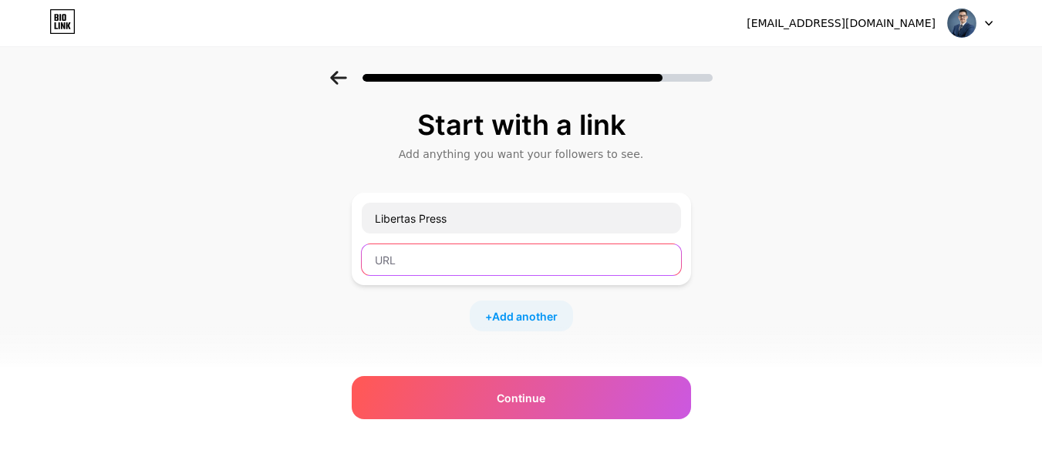
click at [409, 260] on input "text" at bounding box center [521, 259] width 319 height 31
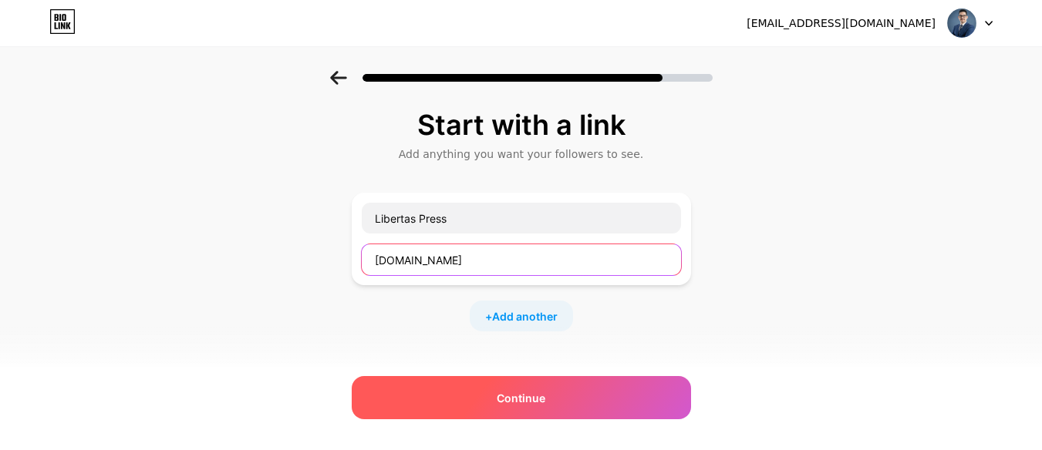
type input "[DOMAIN_NAME]"
click at [525, 394] on span "Continue" at bounding box center [521, 398] width 49 height 16
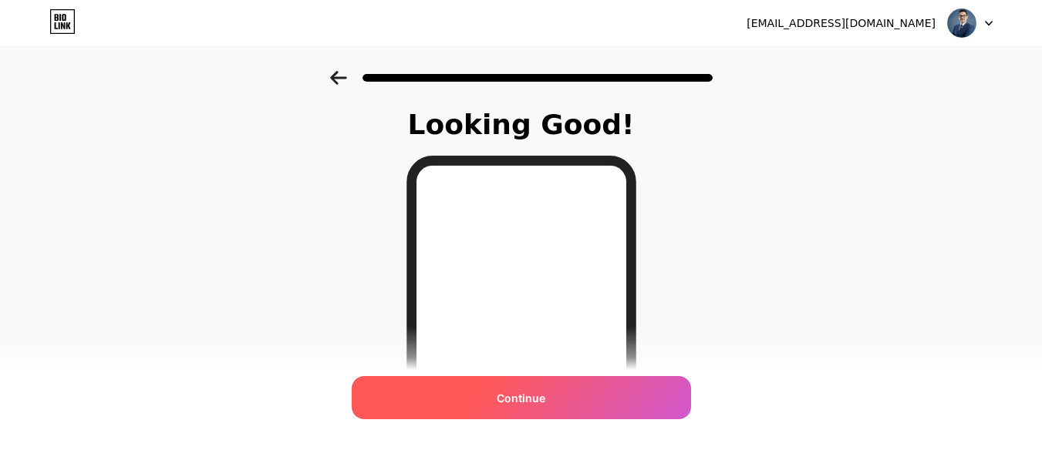
click at [590, 383] on div "Continue" at bounding box center [521, 397] width 339 height 43
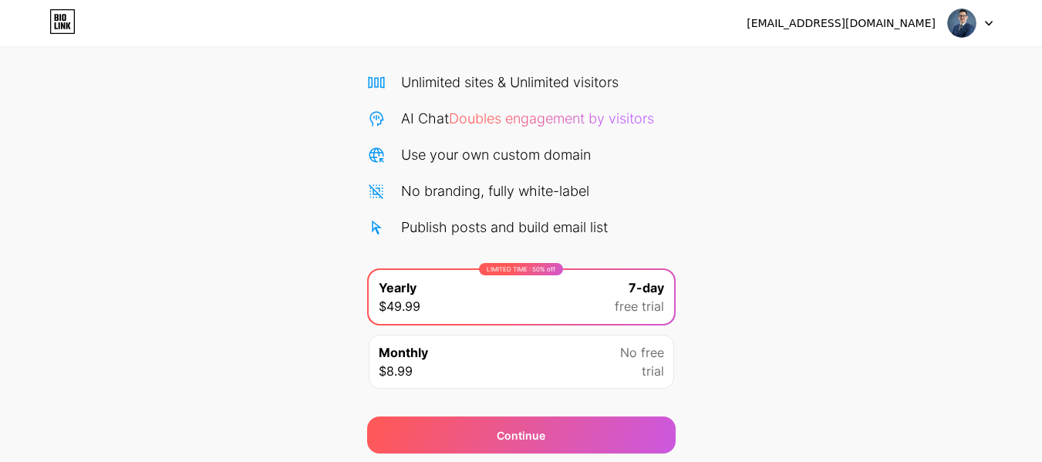
scroll to position [159, 0]
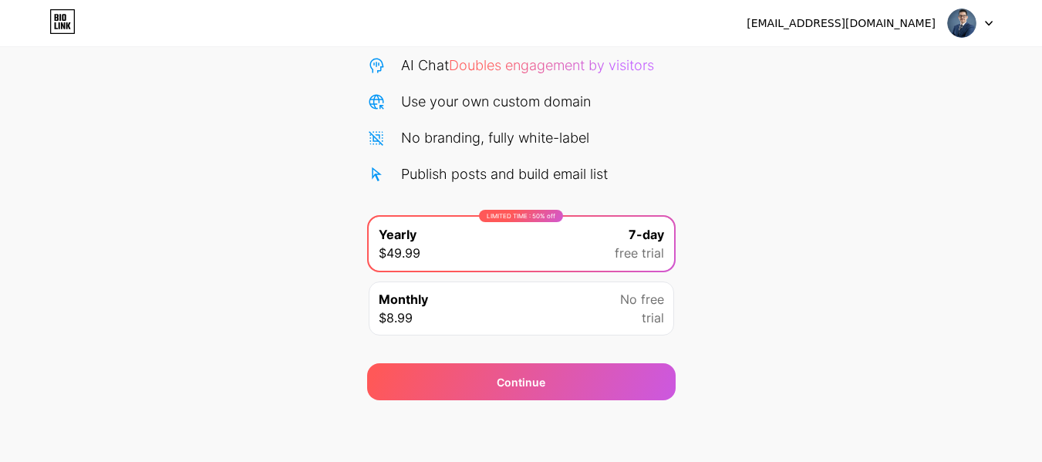
click at [612, 312] on div "Monthly $8.99 No free trial" at bounding box center [521, 308] width 305 height 54
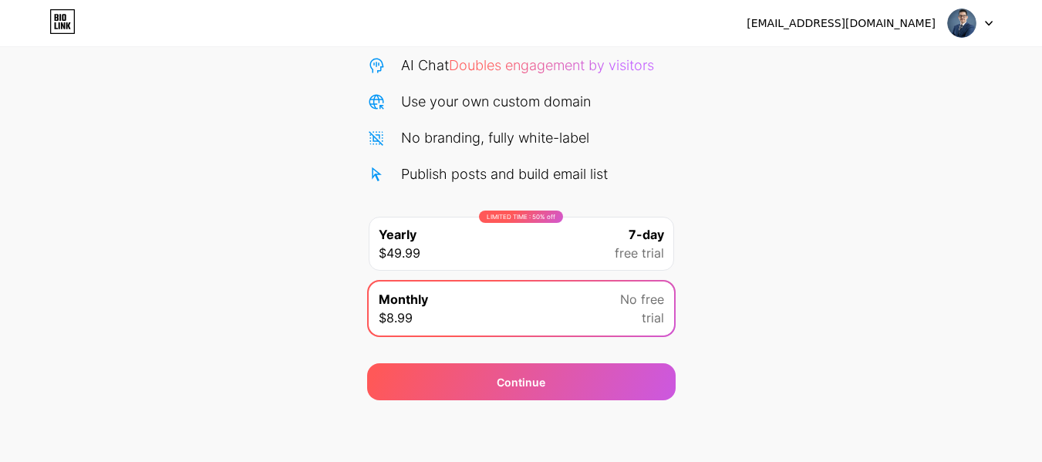
click at [635, 260] on span "free trial" at bounding box center [639, 253] width 49 height 19
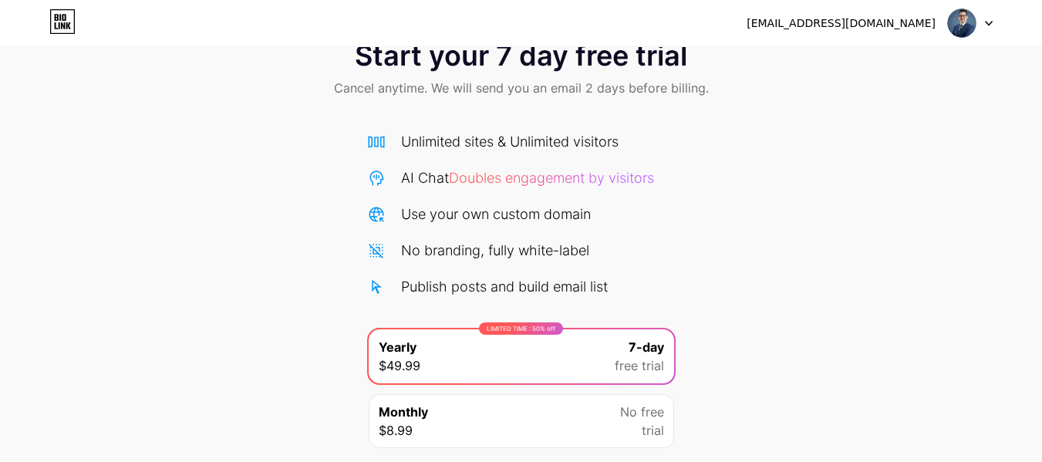
scroll to position [45, 0]
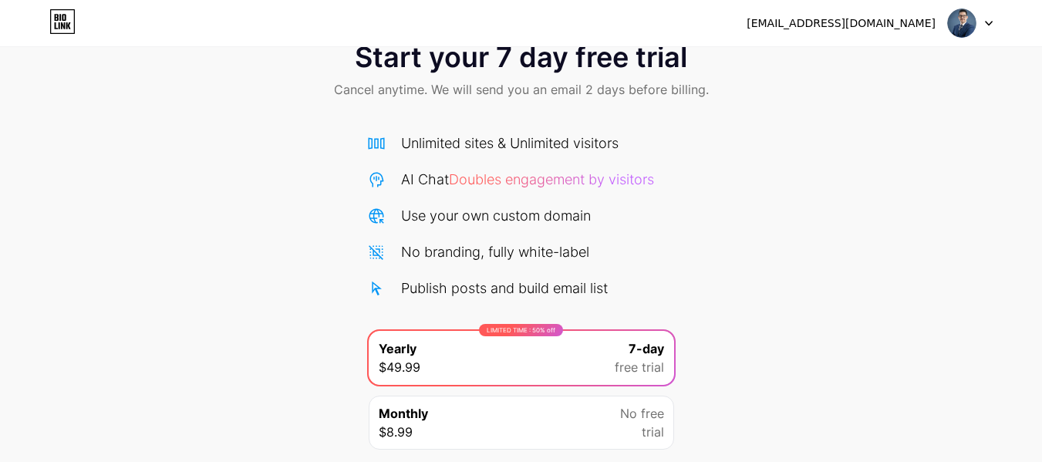
click at [999, 27] on div "[EMAIL_ADDRESS][DOMAIN_NAME] Logout" at bounding box center [521, 23] width 1042 height 28
click at [982, 25] on div at bounding box center [970, 23] width 45 height 28
click at [581, 135] on div "Unlimited sites & Unlimited visitors" at bounding box center [509, 143] width 217 height 21
click at [981, 13] on div at bounding box center [970, 23] width 45 height 28
click at [863, 23] on div "[EMAIL_ADDRESS][DOMAIN_NAME]" at bounding box center [840, 23] width 189 height 16
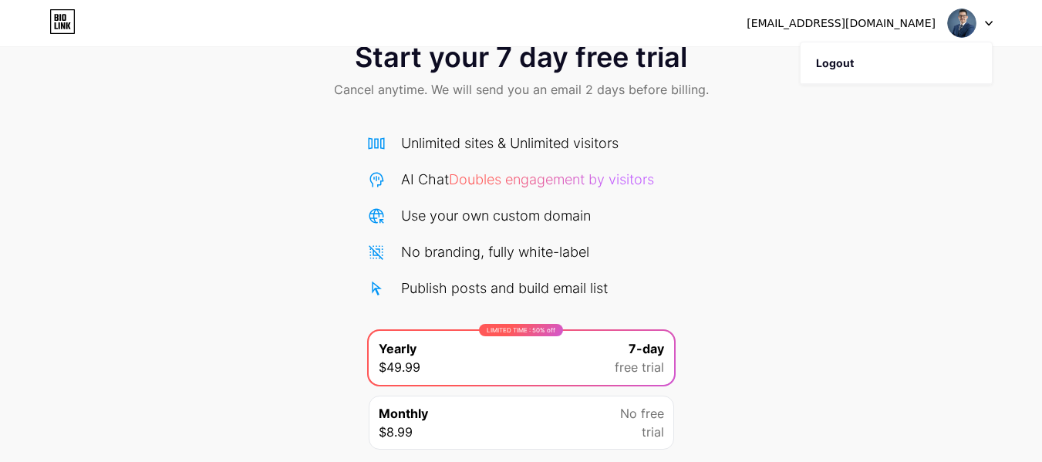
click at [951, 23] on img at bounding box center [961, 22] width 29 height 29
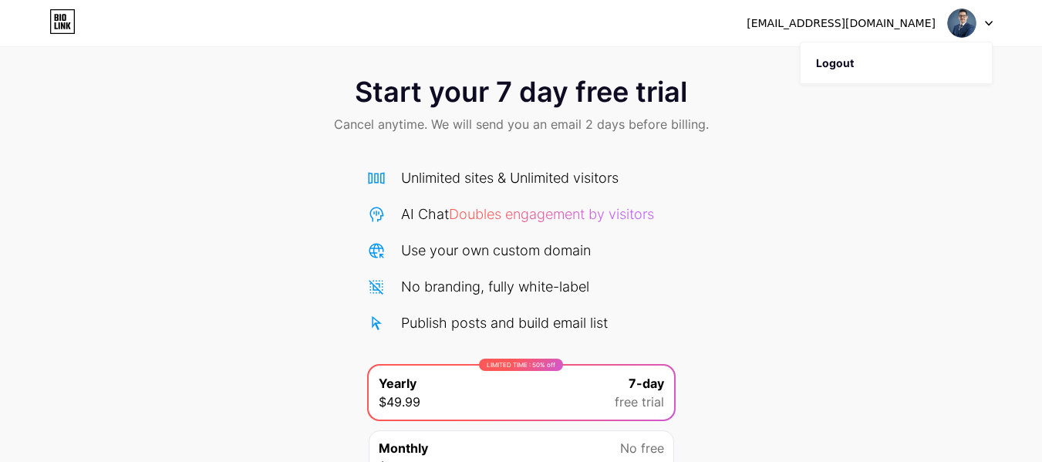
scroll to position [11, 0]
click at [63, 28] on icon at bounding box center [62, 21] width 26 height 25
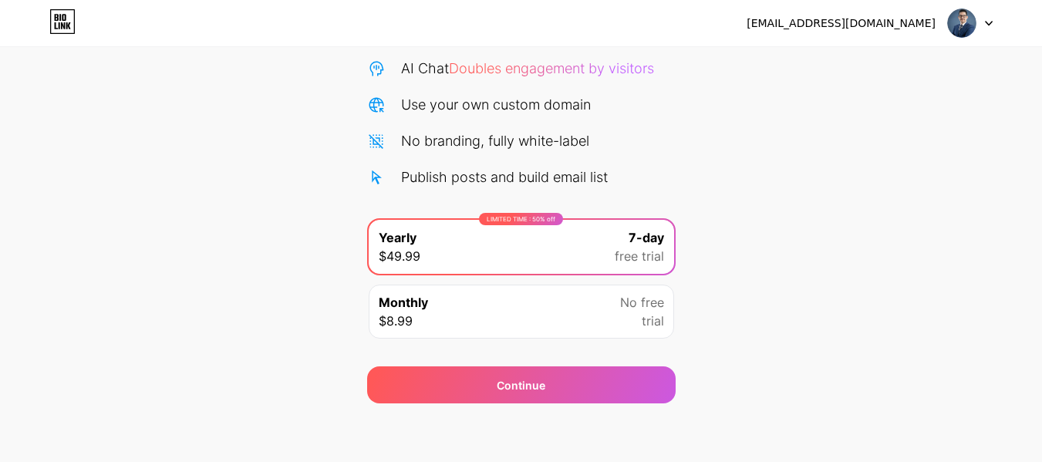
scroll to position [157, 0]
